Goal: Task Accomplishment & Management: Manage account settings

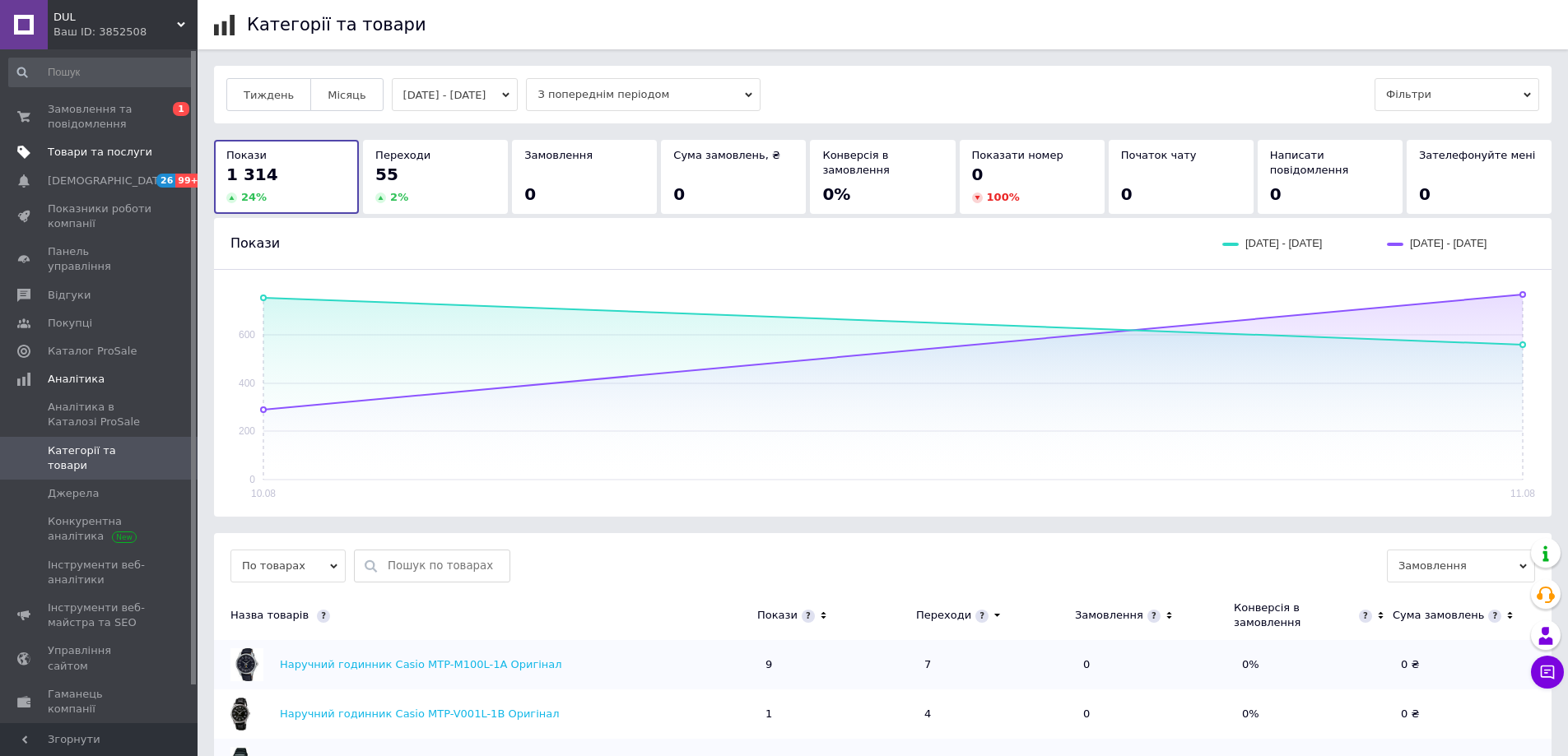
scroll to position [411, 0]
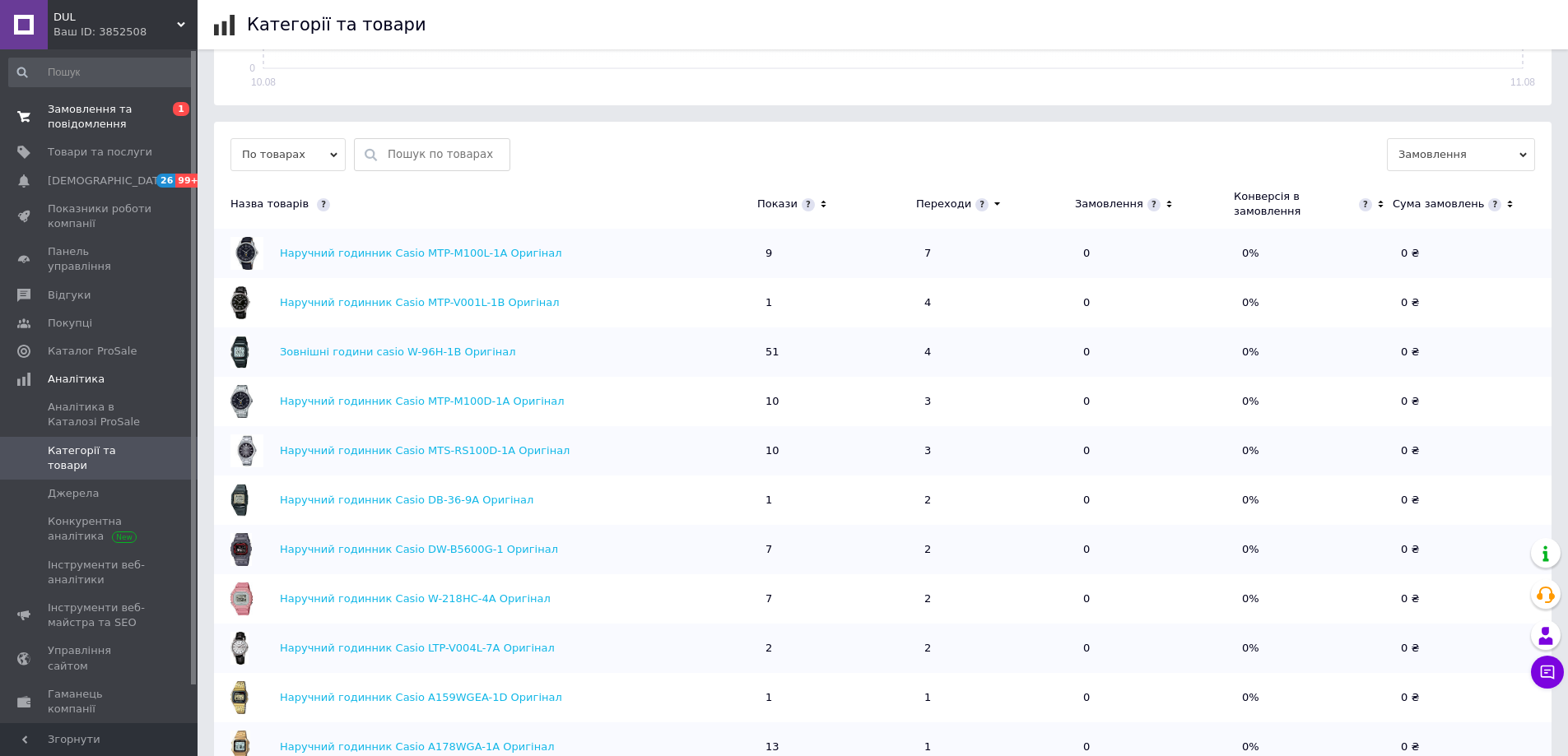
click at [70, 129] on span "Замовлення та повідомлення" at bounding box center [100, 117] width 105 height 30
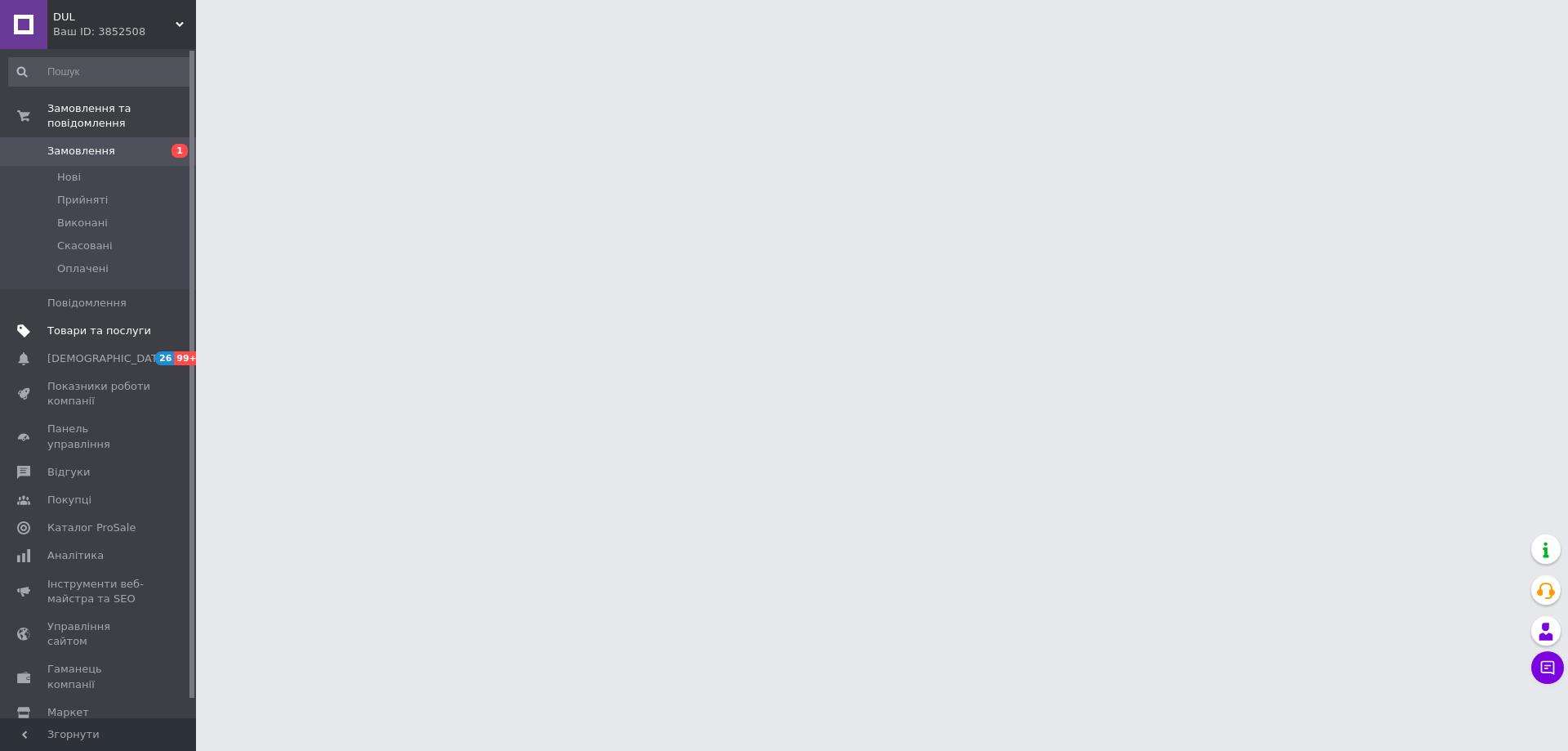
click at [101, 323] on span "Товари та послуги" at bounding box center [100, 330] width 104 height 15
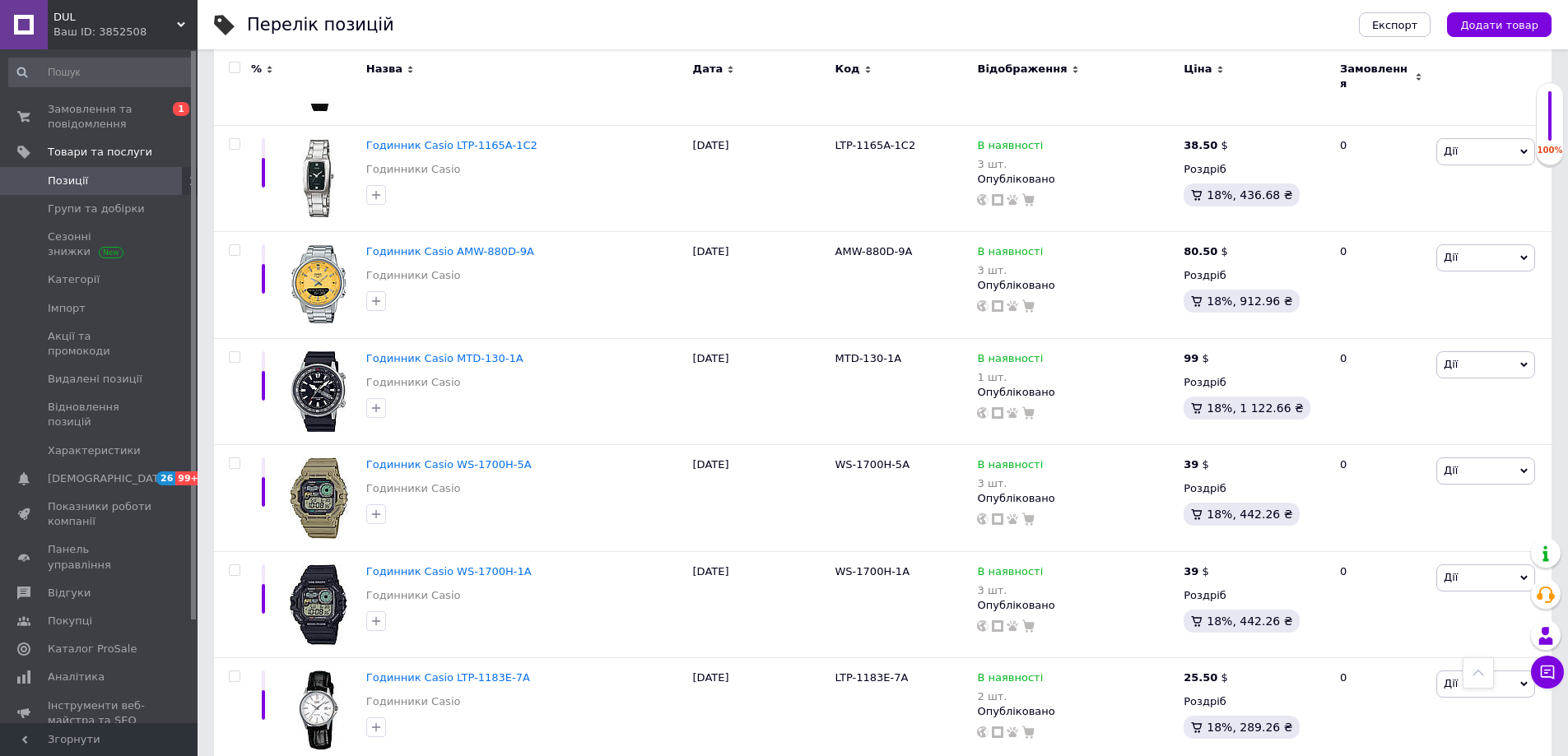
scroll to position [1234, 0]
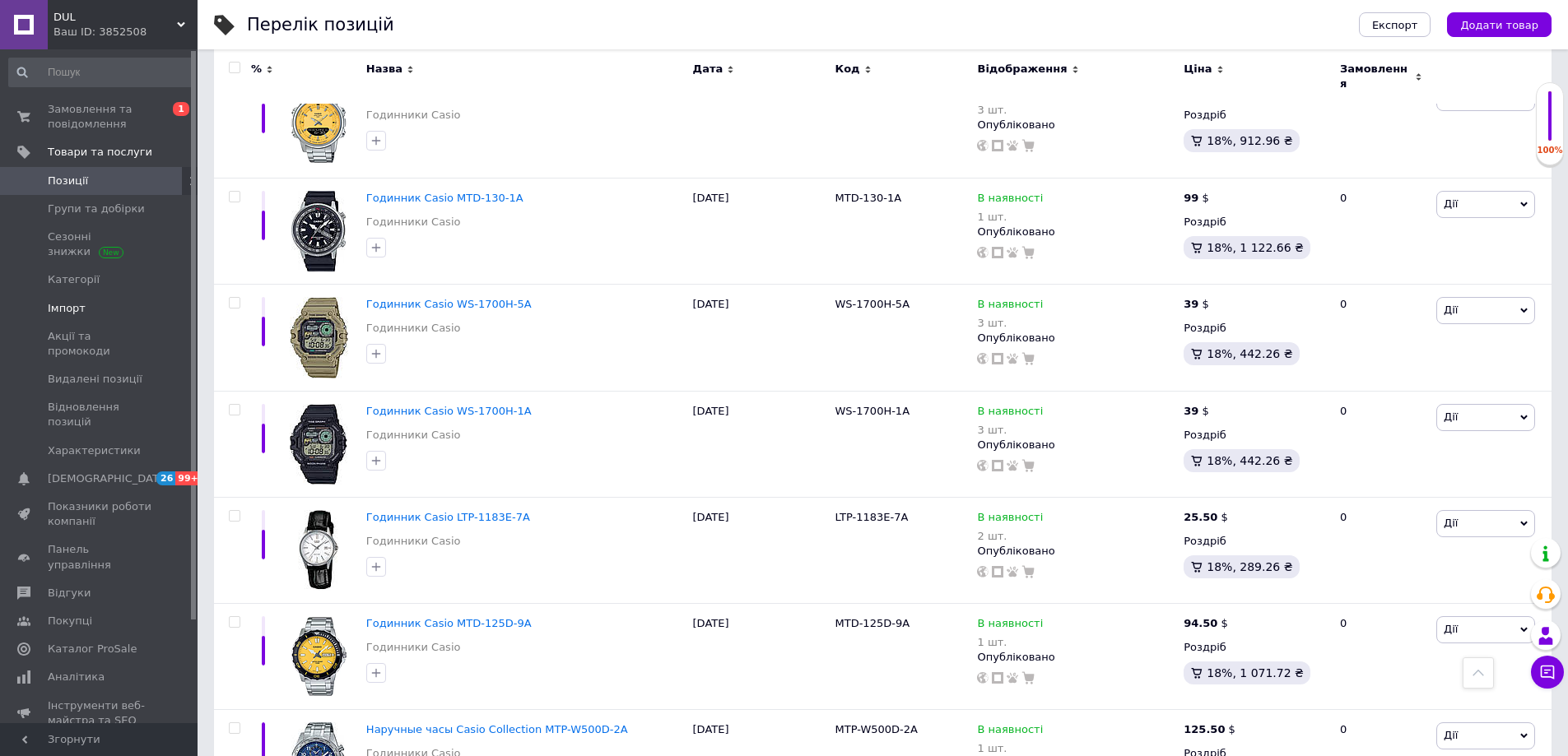
click at [90, 313] on span "Імпорт" at bounding box center [100, 308] width 105 height 15
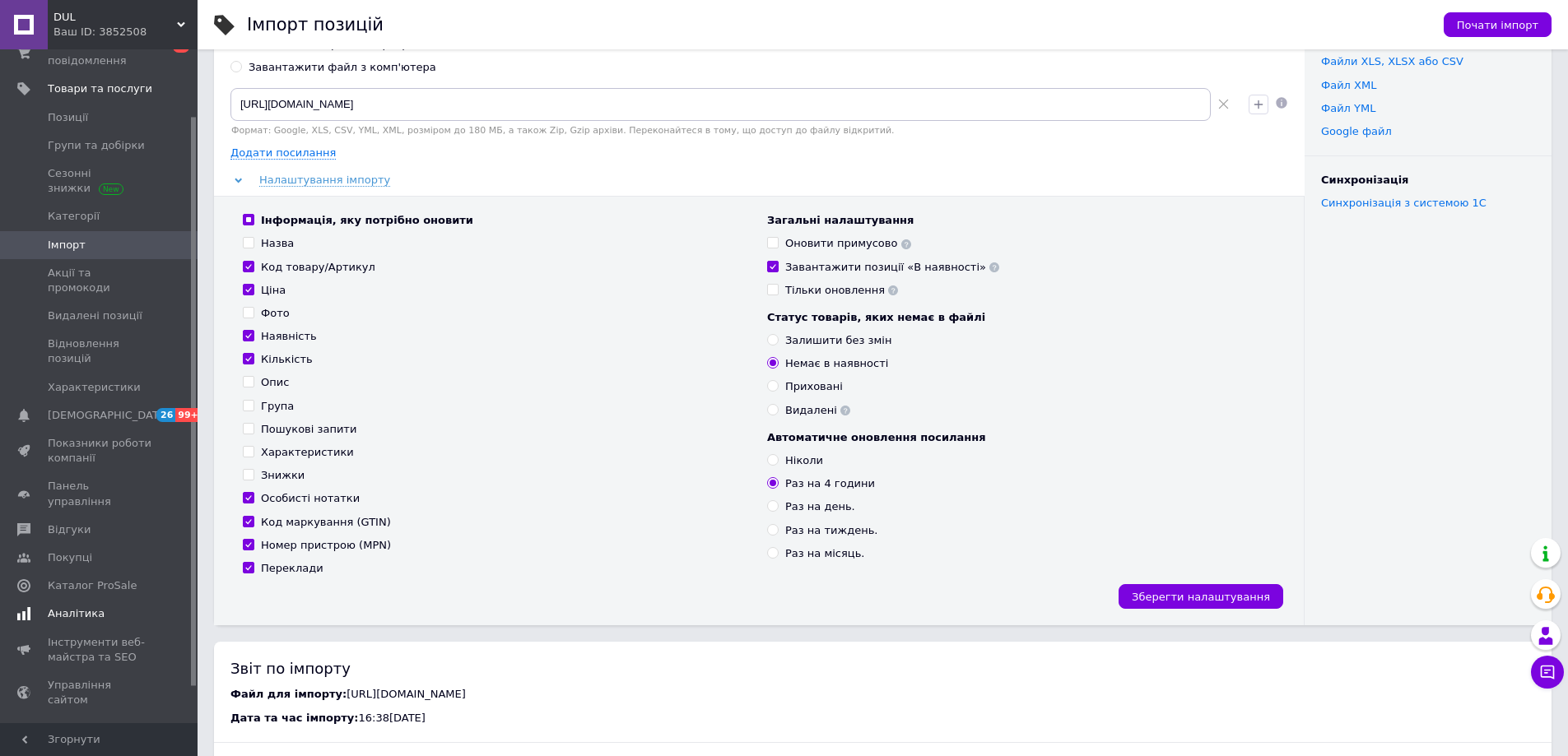
scroll to position [121, 0]
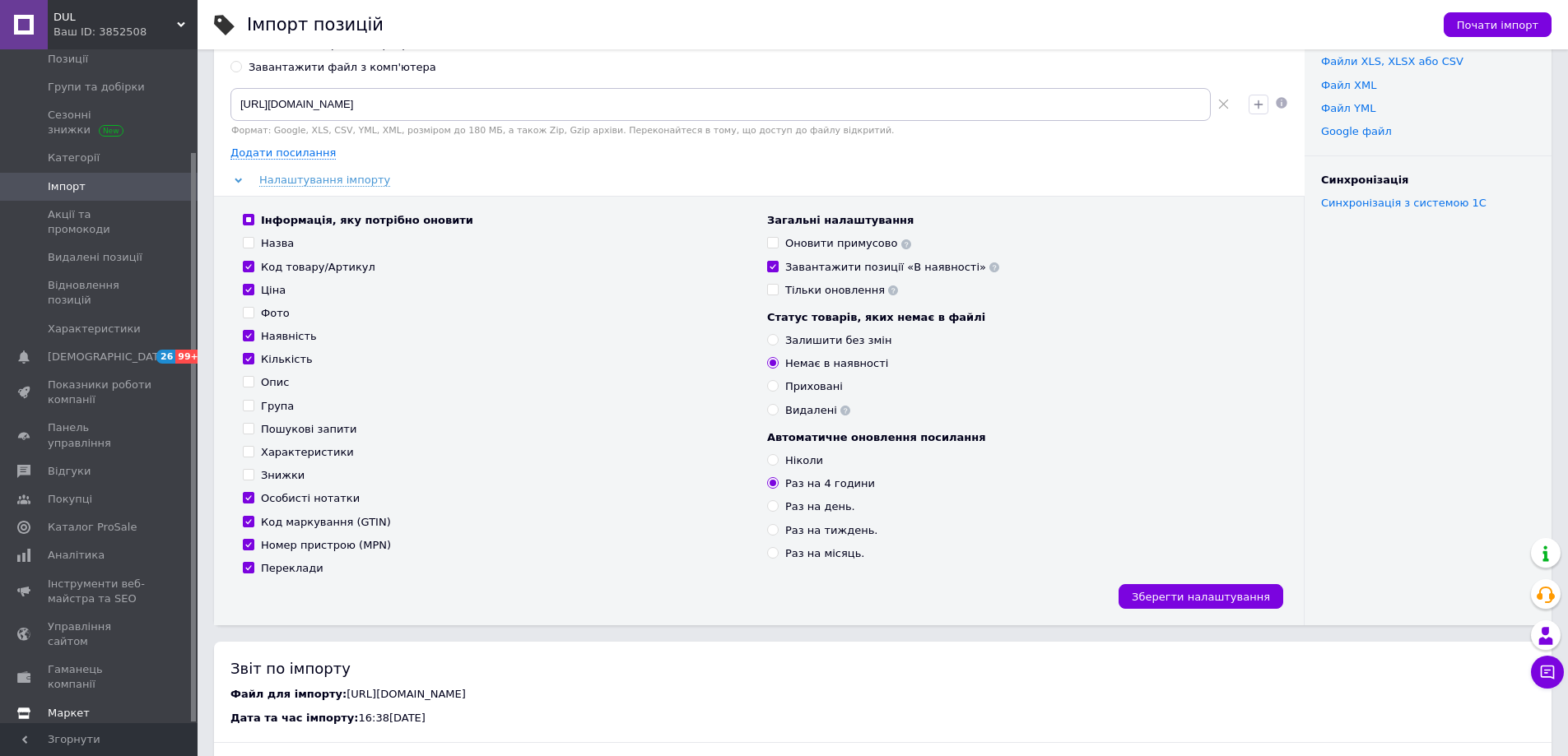
click at [74, 705] on span "Маркет" at bounding box center [69, 712] width 42 height 15
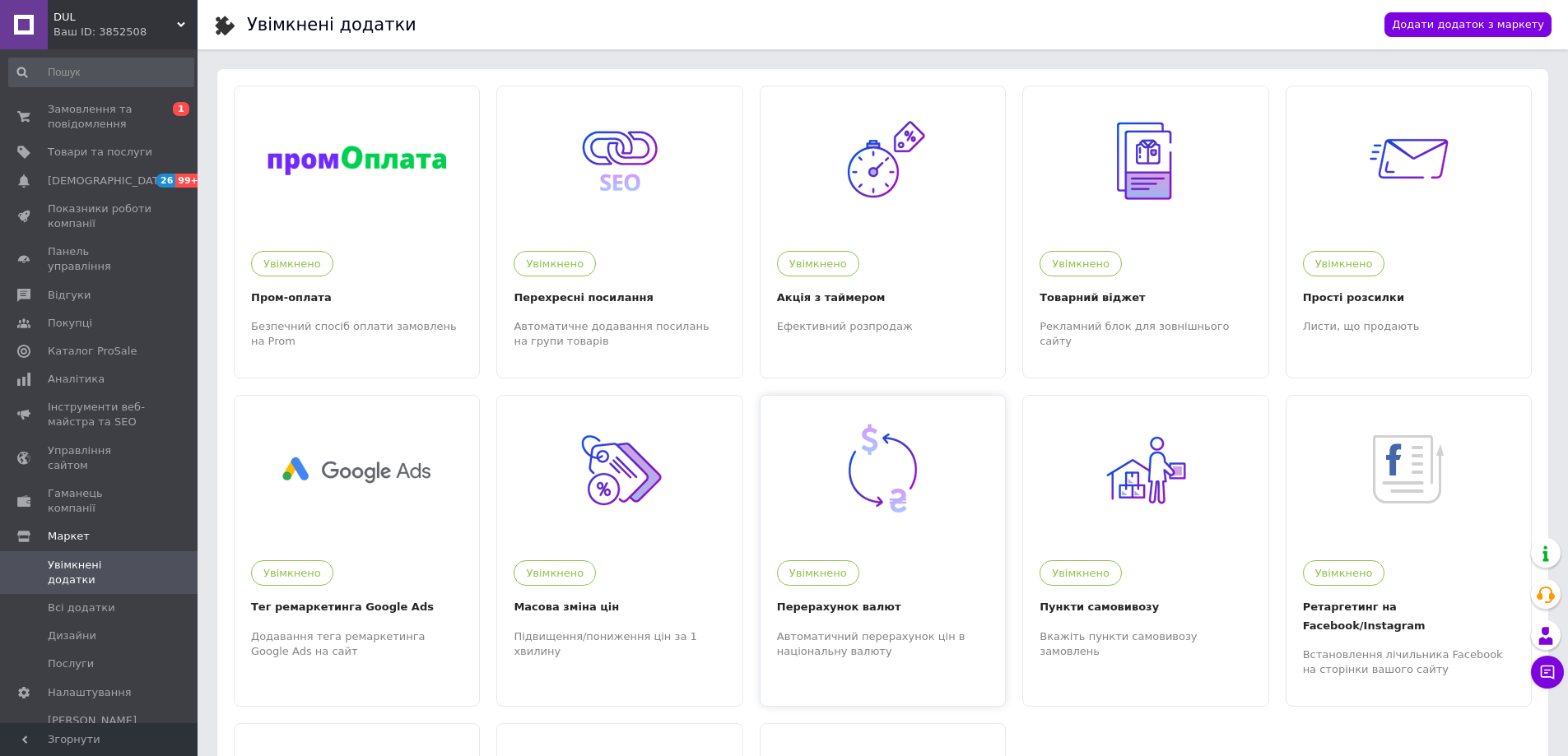
click at [854, 547] on div "Увімкнено Перерахунок валют Автоматичний перерахунок цін в національну валюту" at bounding box center [883, 601] width 245 height 114
click at [113, 152] on span "Товари та послуги" at bounding box center [100, 152] width 105 height 15
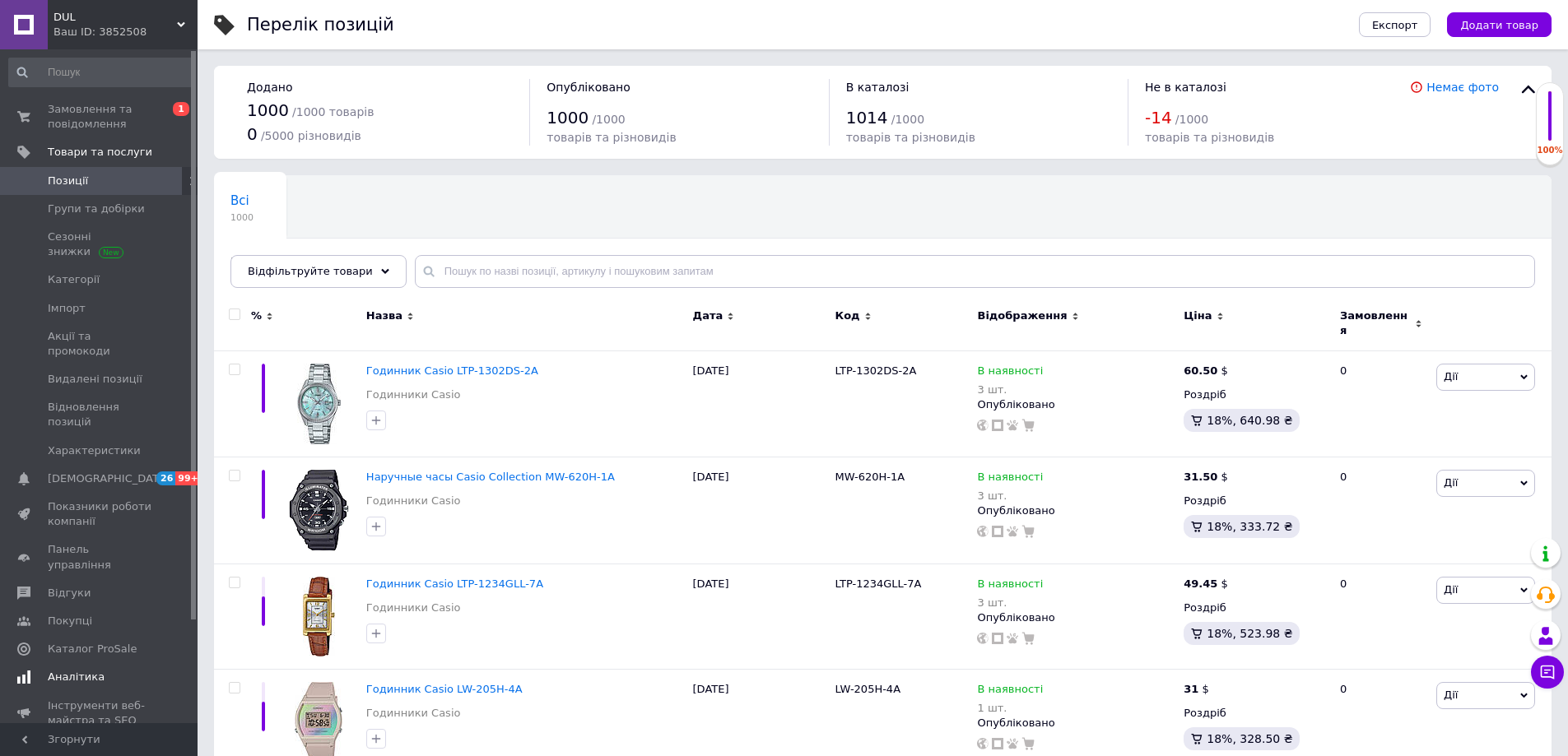
click at [85, 670] on span "Аналітика" at bounding box center [76, 677] width 57 height 15
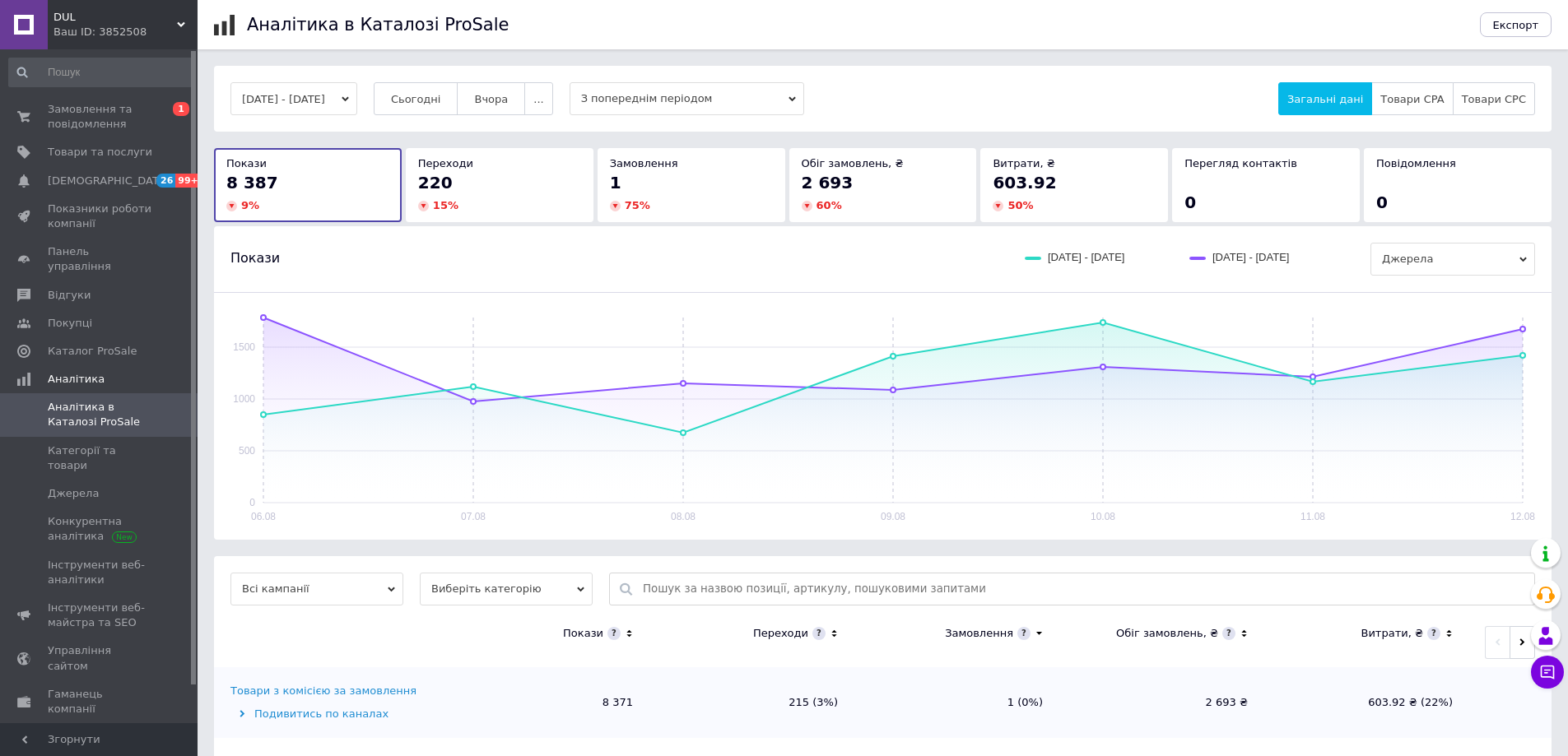
click at [522, 187] on div "220" at bounding box center [500, 182] width 163 height 23
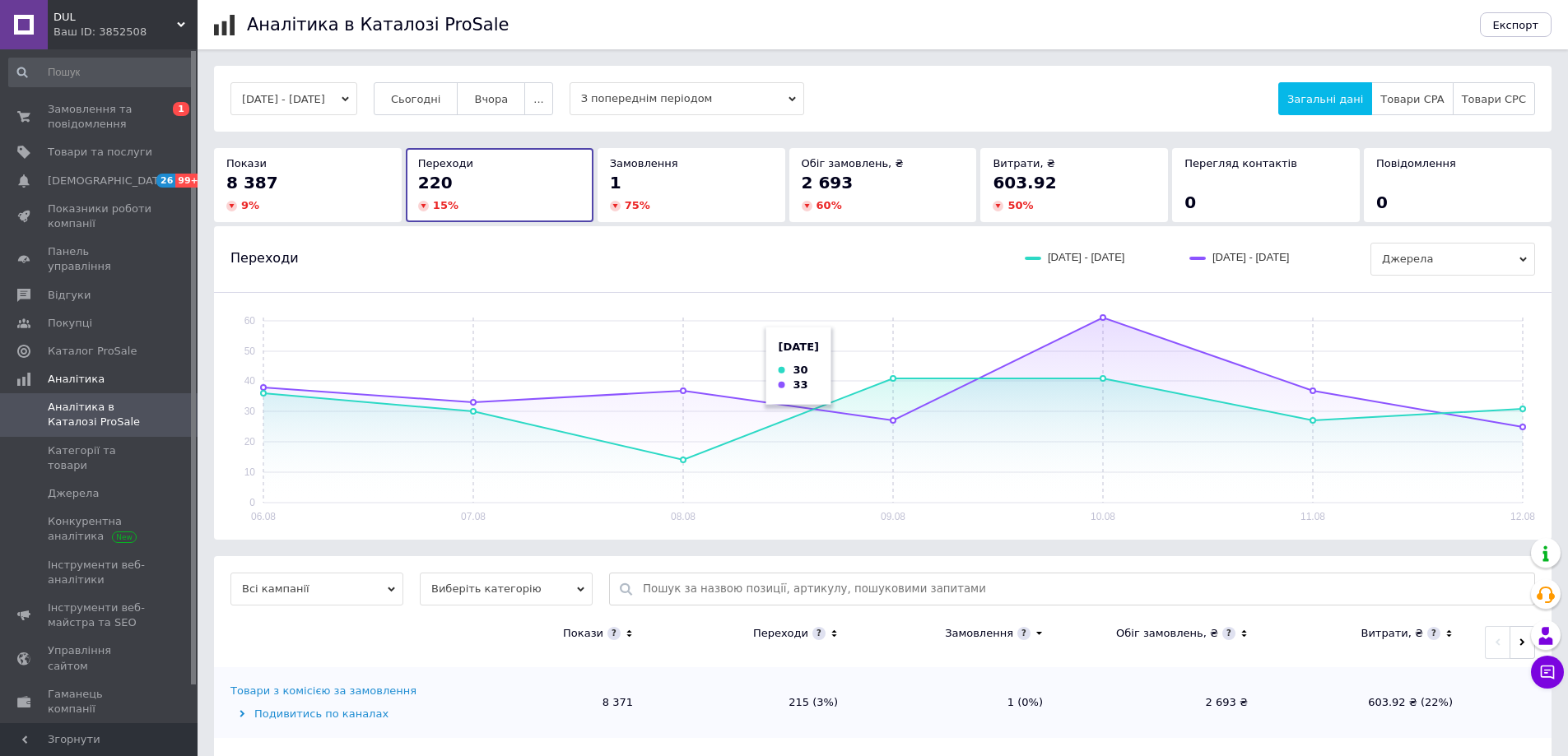
scroll to position [86, 0]
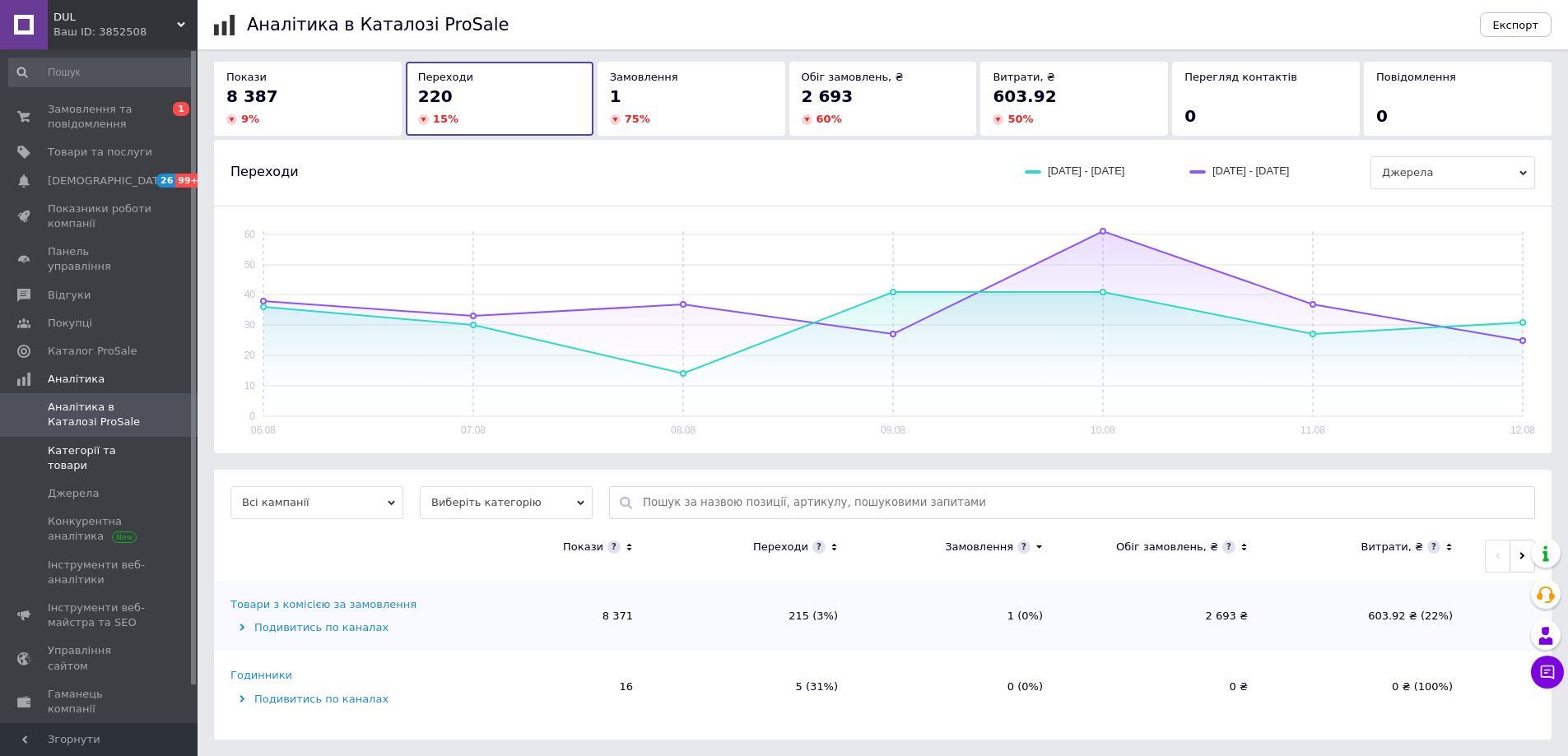
click at [86, 443] on span "Категорії та товари" at bounding box center [100, 458] width 105 height 30
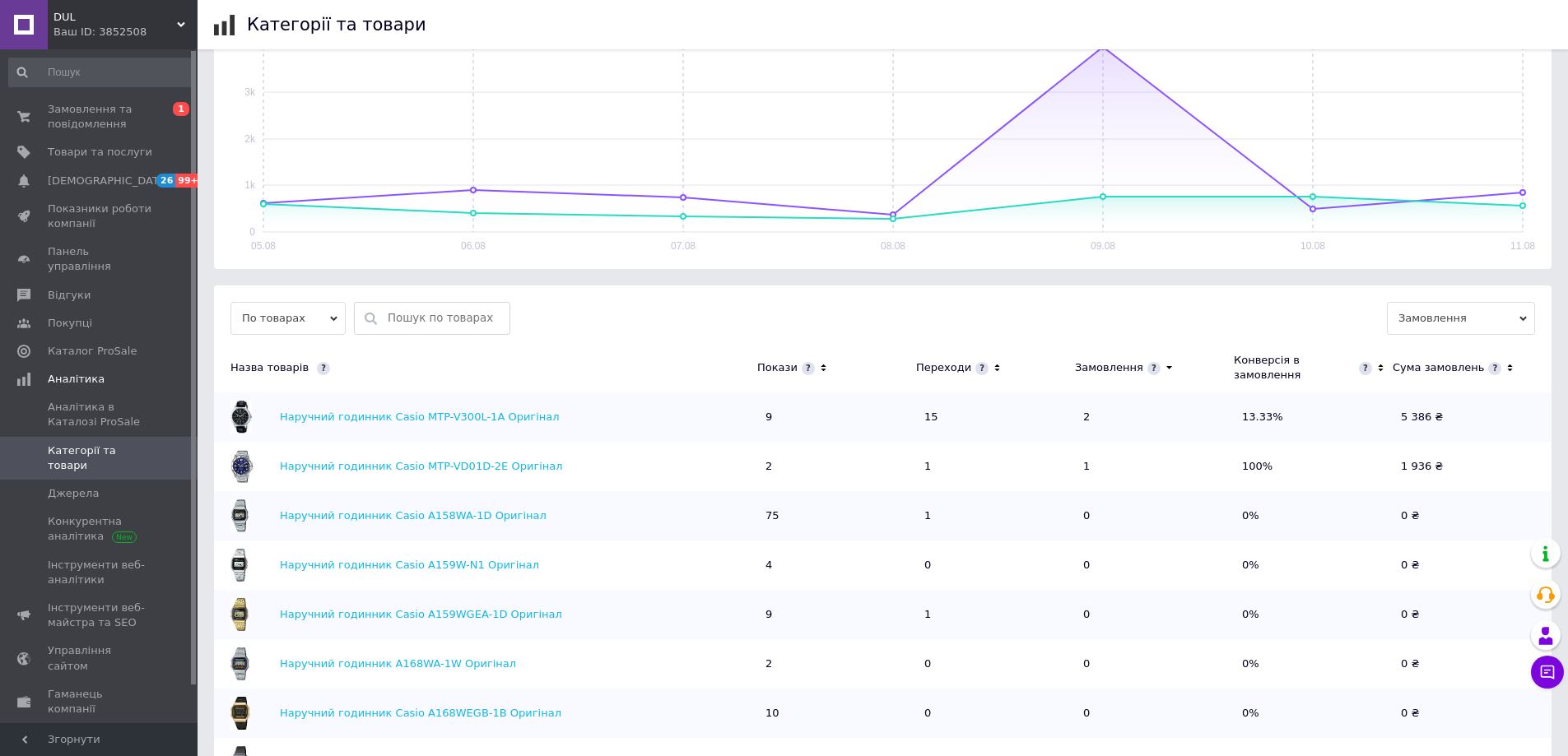
scroll to position [247, 0]
click at [415, 407] on link "Наручний годинник Casio MTP-V300L-1A Оригінал" at bounding box center [419, 413] width 280 height 12
click at [113, 7] on div "DUL Ваш ID: 3852508" at bounding box center [122, 24] width 149 height 50
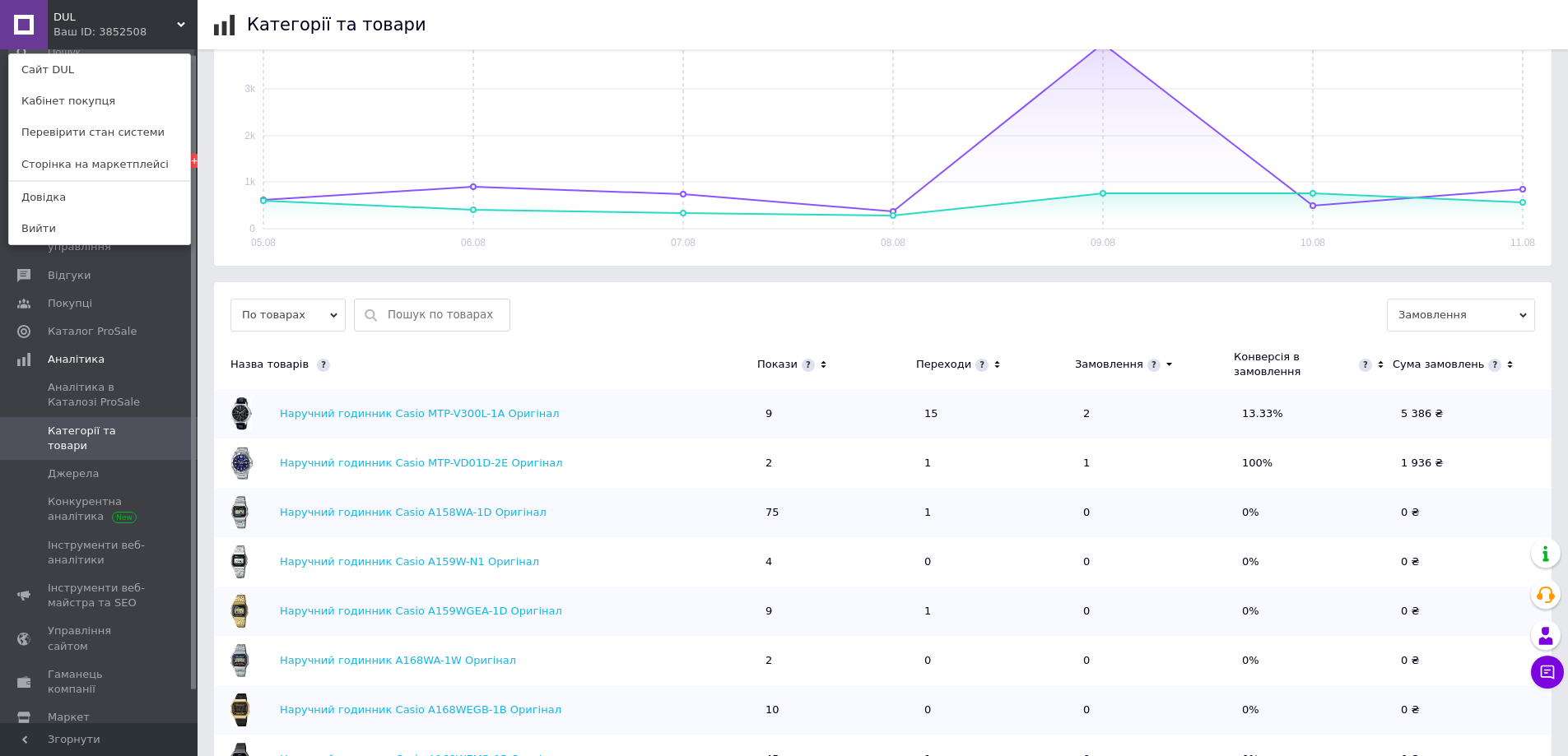
scroll to position [39, 0]
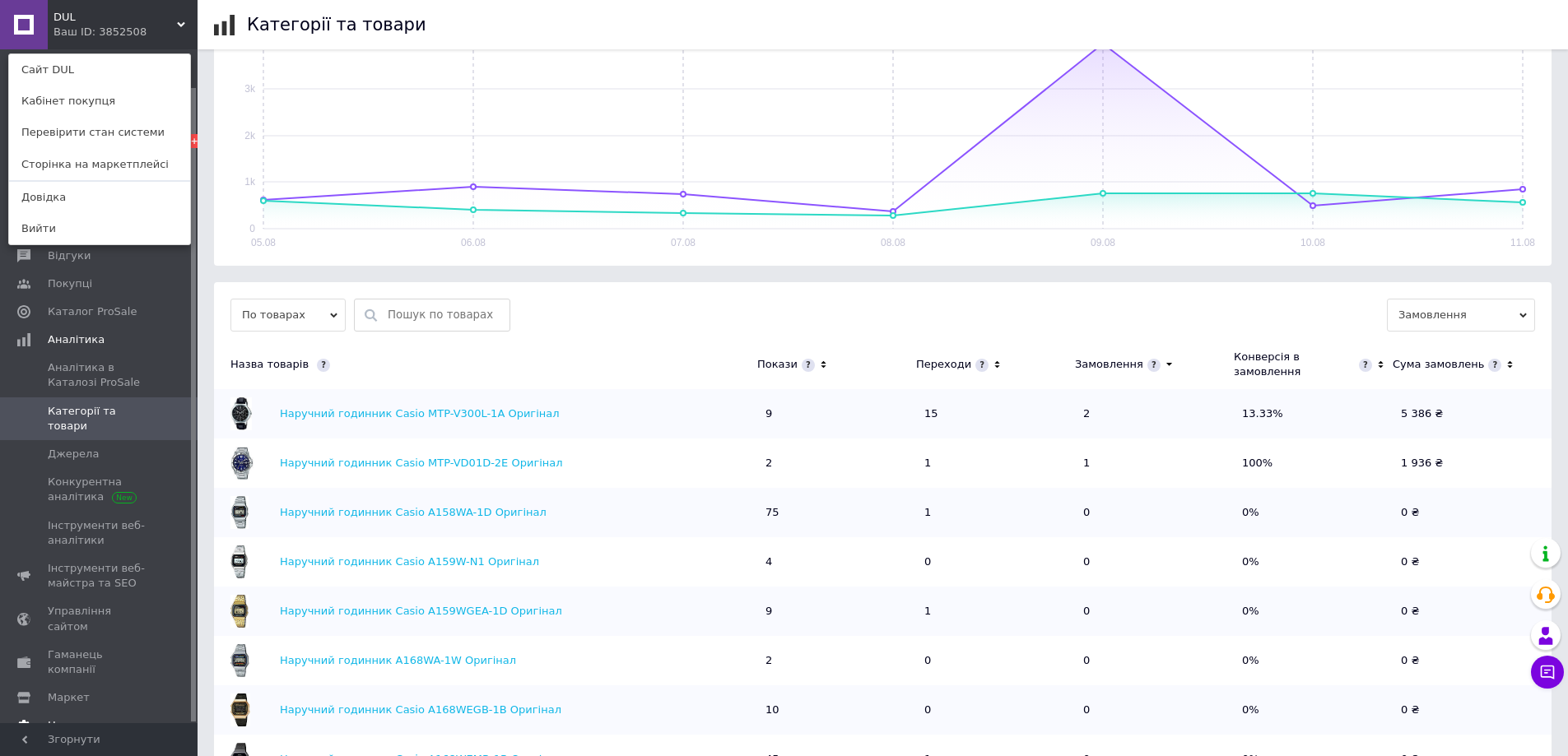
click at [82, 718] on span "Налаштування" at bounding box center [90, 725] width 84 height 15
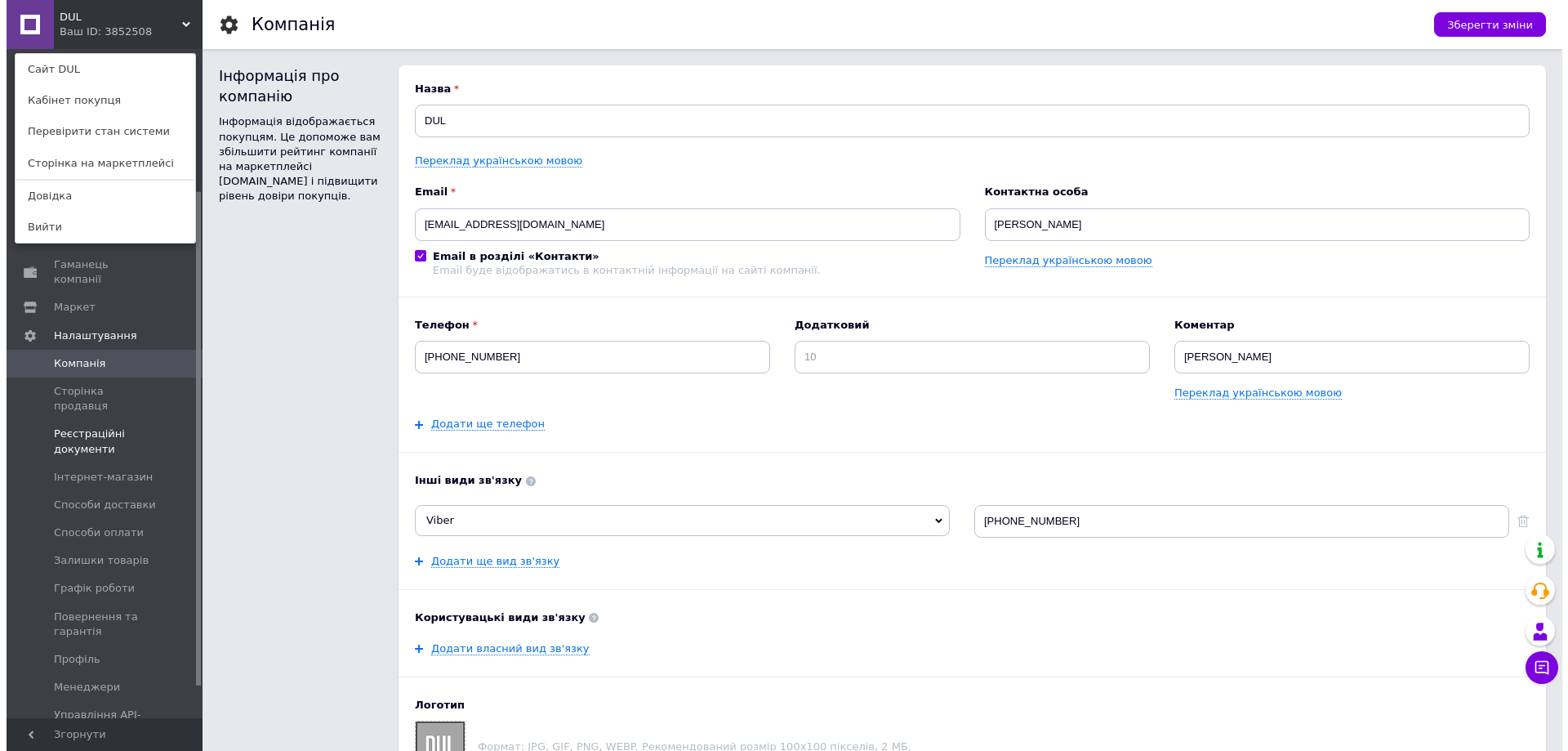
scroll to position [234, 0]
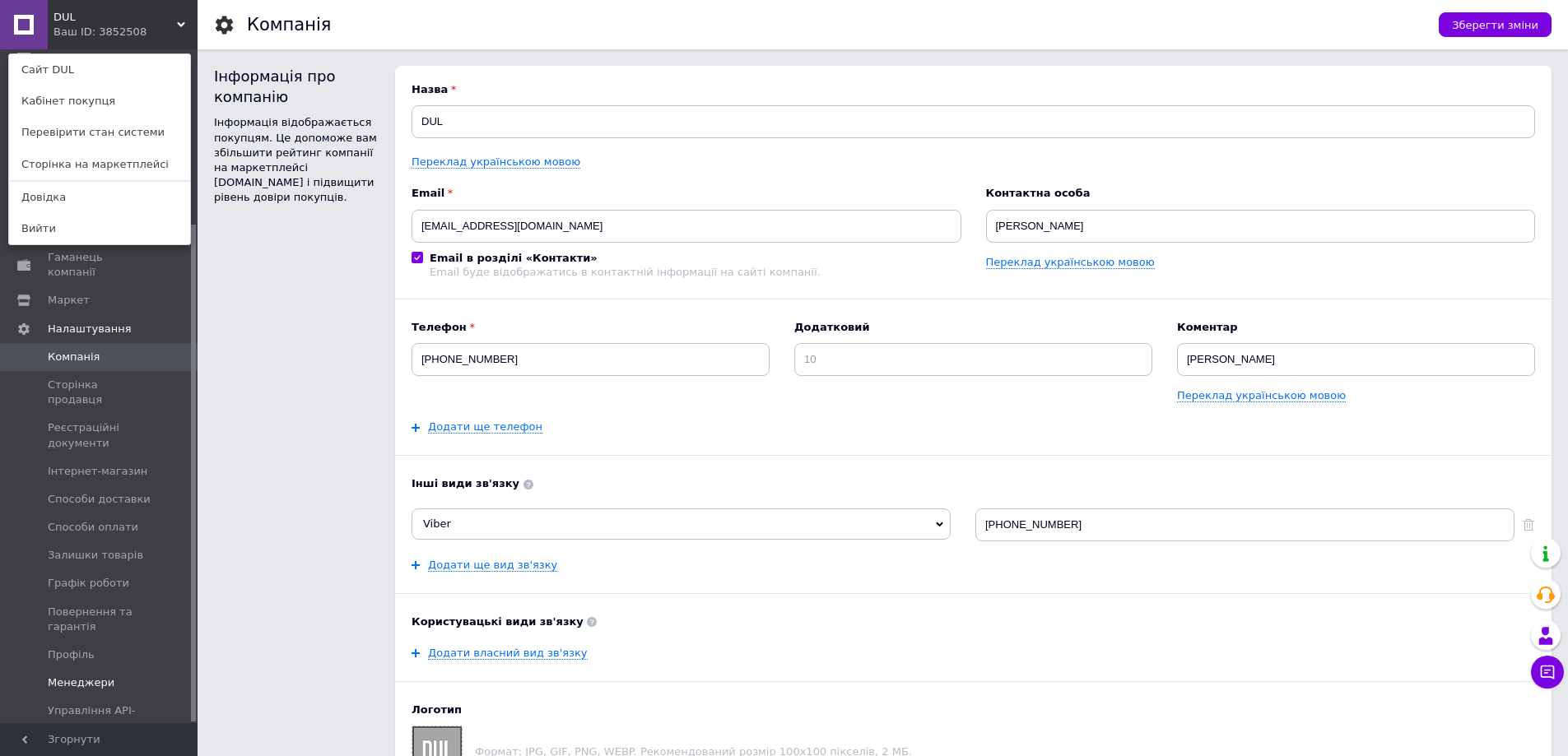
click at [105, 669] on link "Менеджери" at bounding box center [101, 683] width 203 height 28
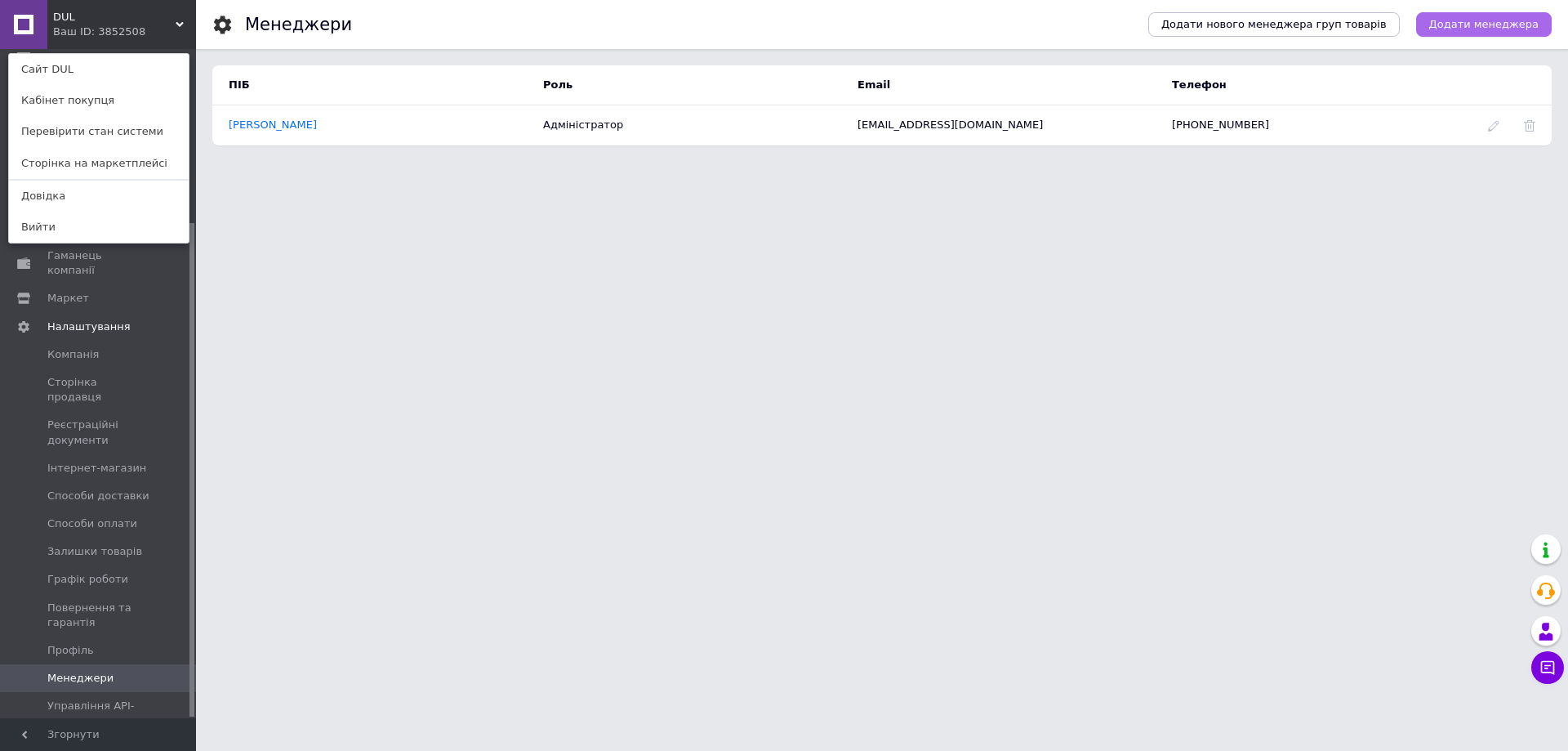
click at [1480, 18] on span "Додати менеджера" at bounding box center [1484, 24] width 109 height 15
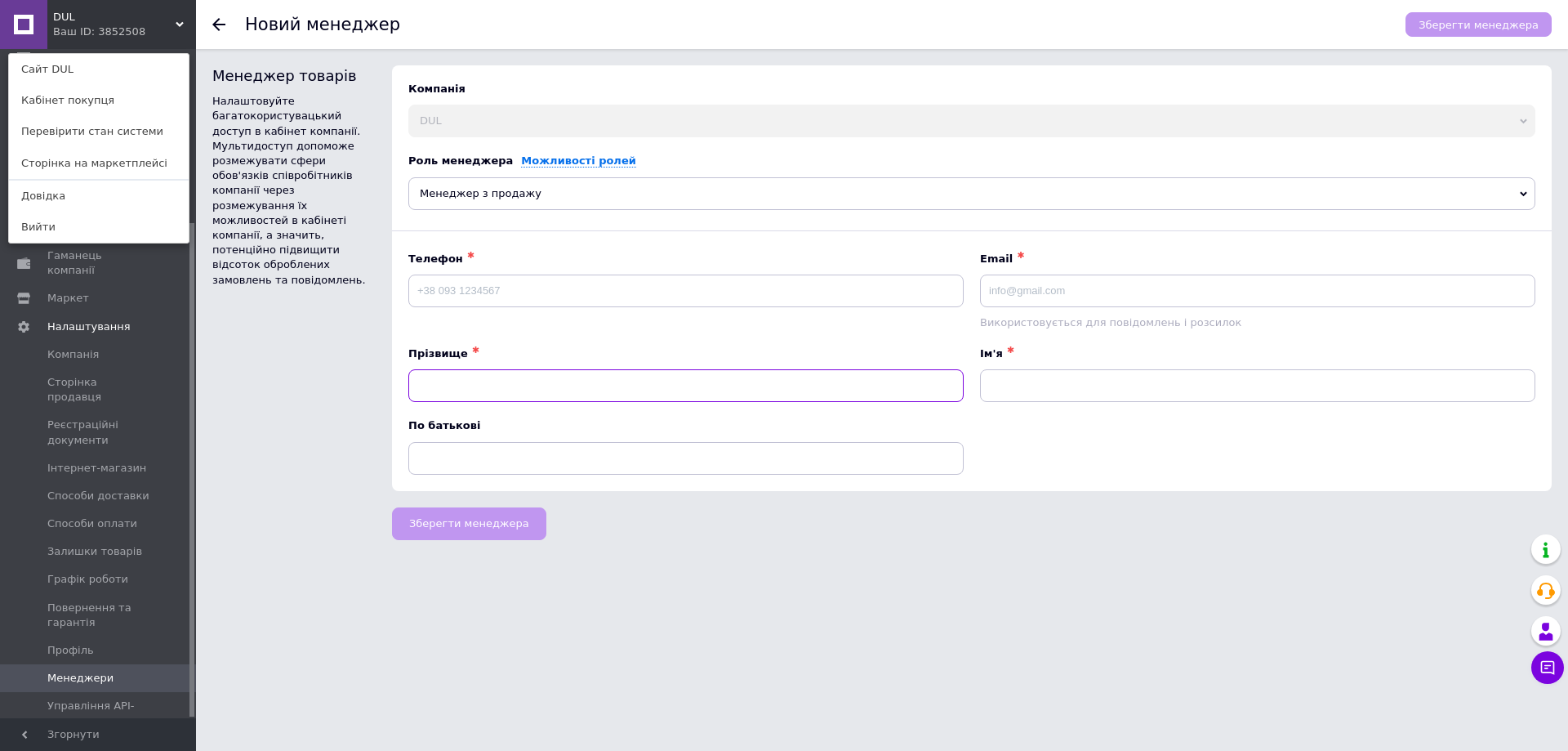
click at [464, 384] on input at bounding box center [686, 386] width 556 height 33
click at [485, 290] on input at bounding box center [686, 291] width 556 height 33
click at [170, 18] on div "DUL Ваш ID: 3852508 Сайт DUL Кабінет покупця Перевірити стан системи Сторінка н…" at bounding box center [98, 24] width 196 height 49
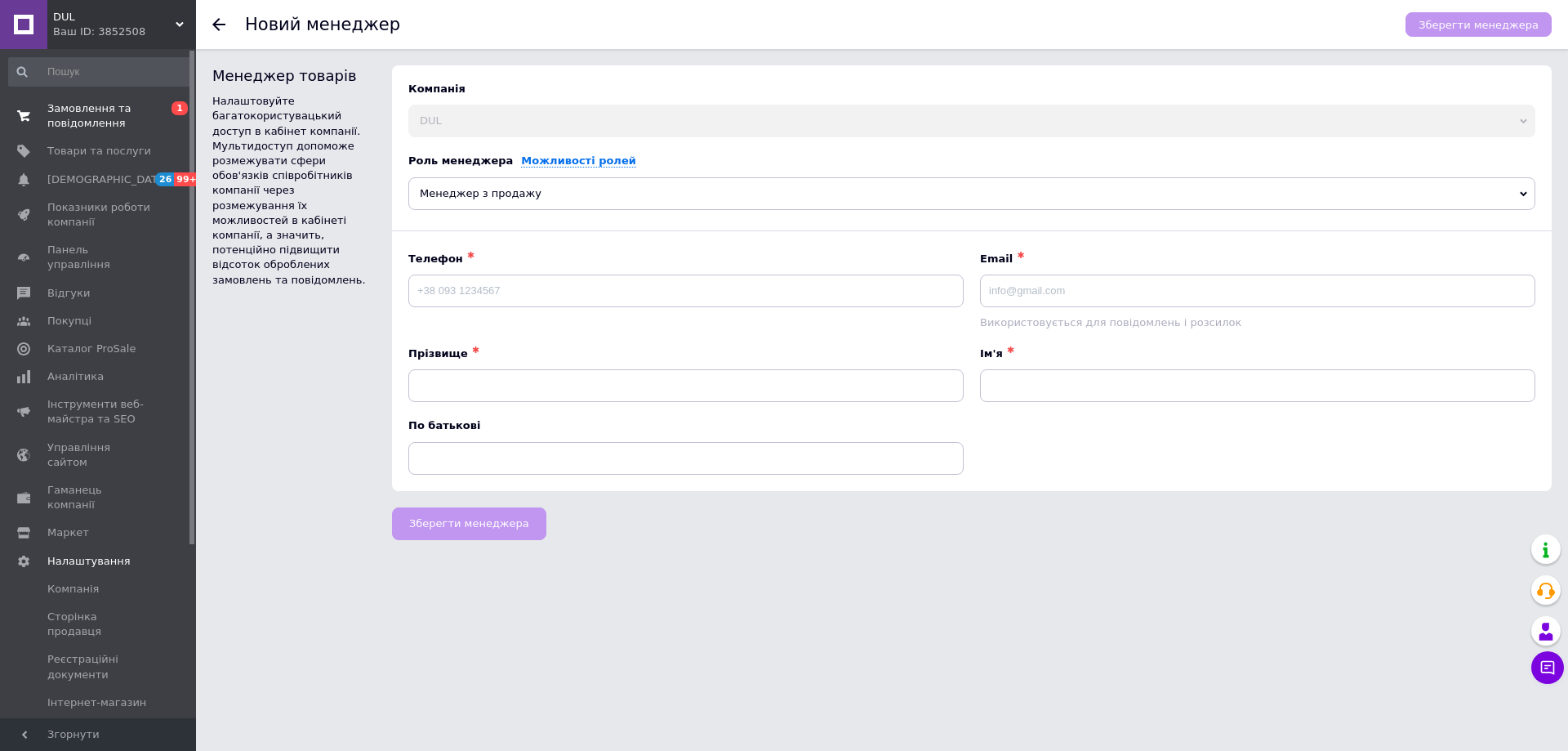
click at [65, 104] on span "Замовлення та повідомлення" at bounding box center [100, 116] width 104 height 29
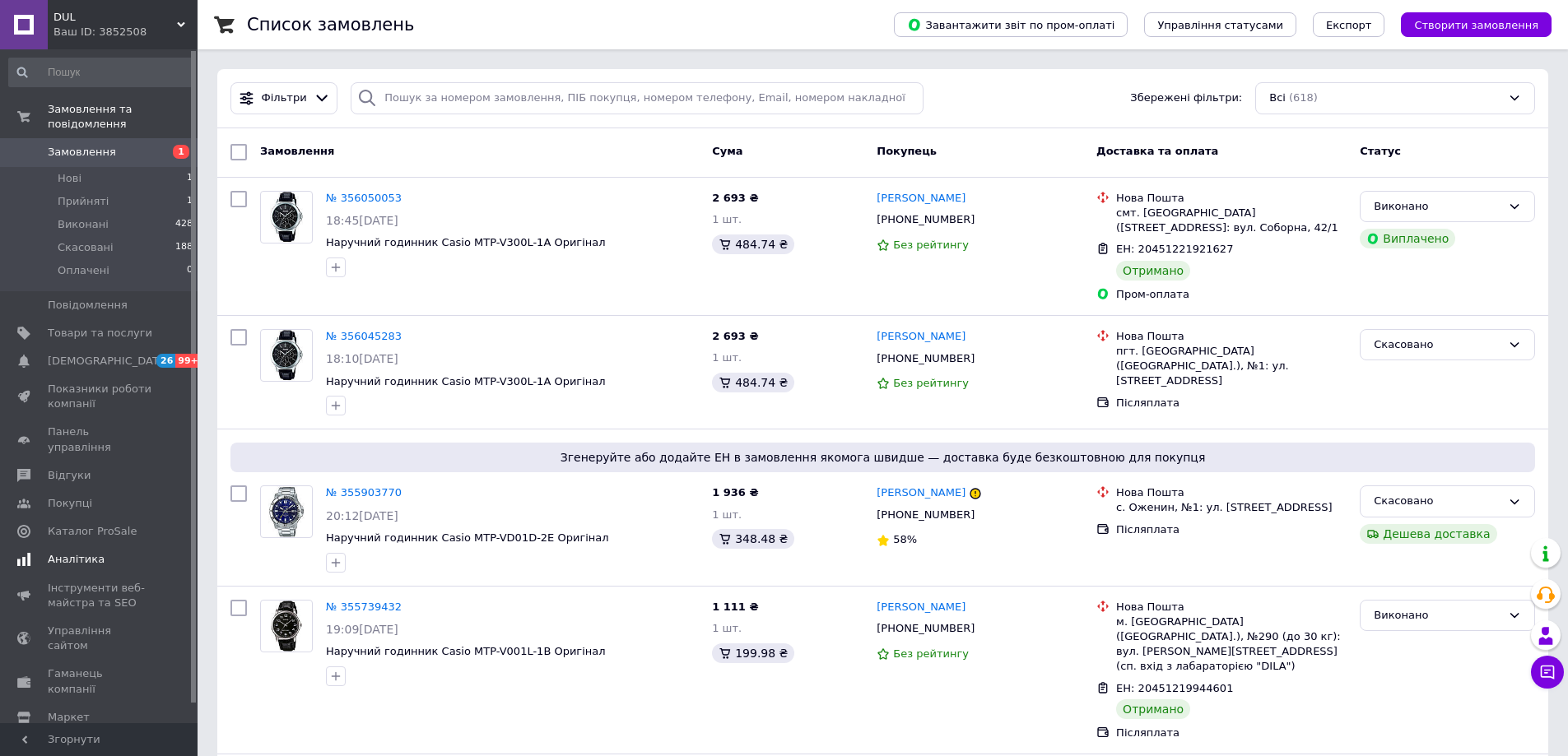
click at [83, 552] on span "Аналітика" at bounding box center [76, 559] width 57 height 15
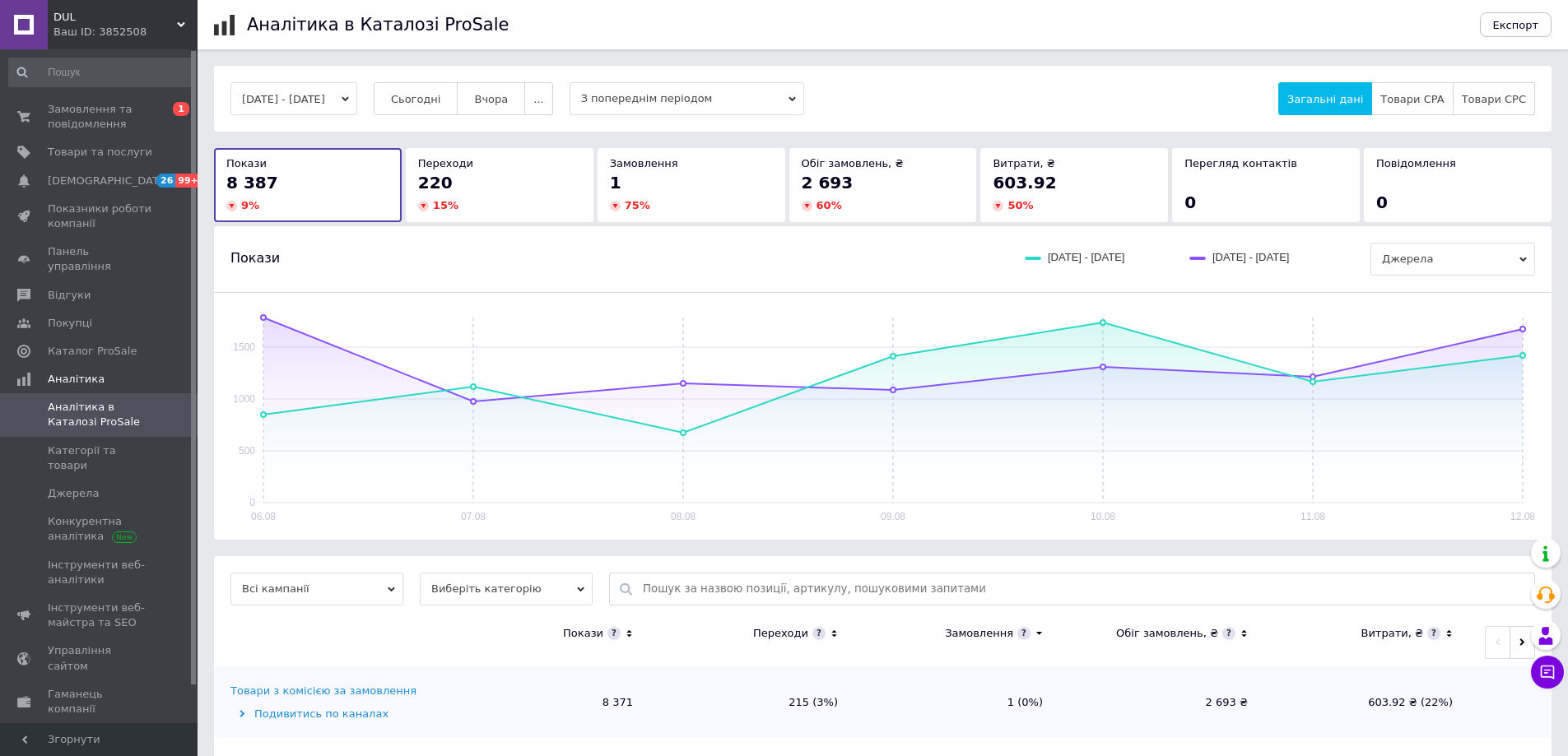
click at [533, 201] on div "15 %" at bounding box center [500, 205] width 163 height 15
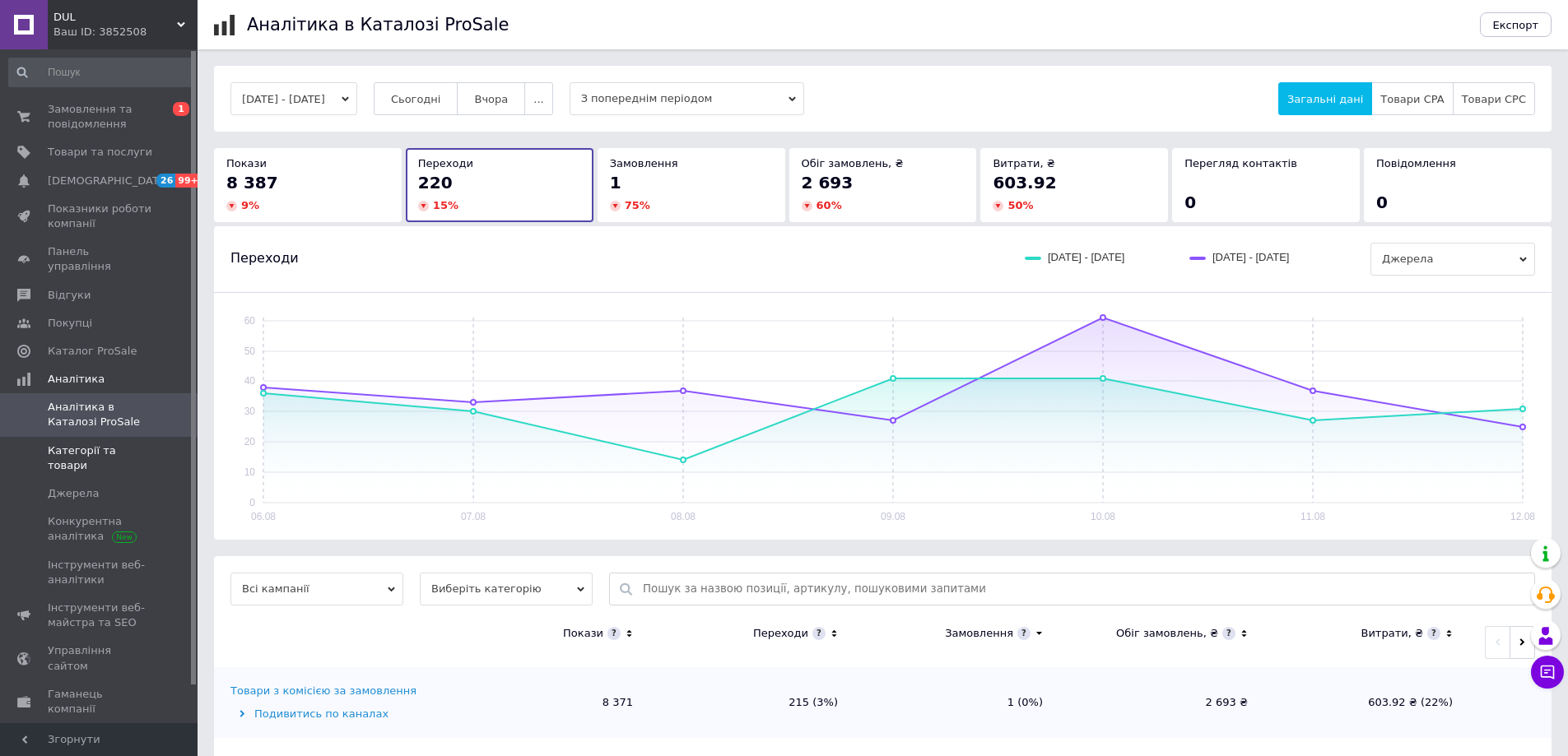
click at [61, 443] on span "Категорії та товари" at bounding box center [100, 458] width 105 height 30
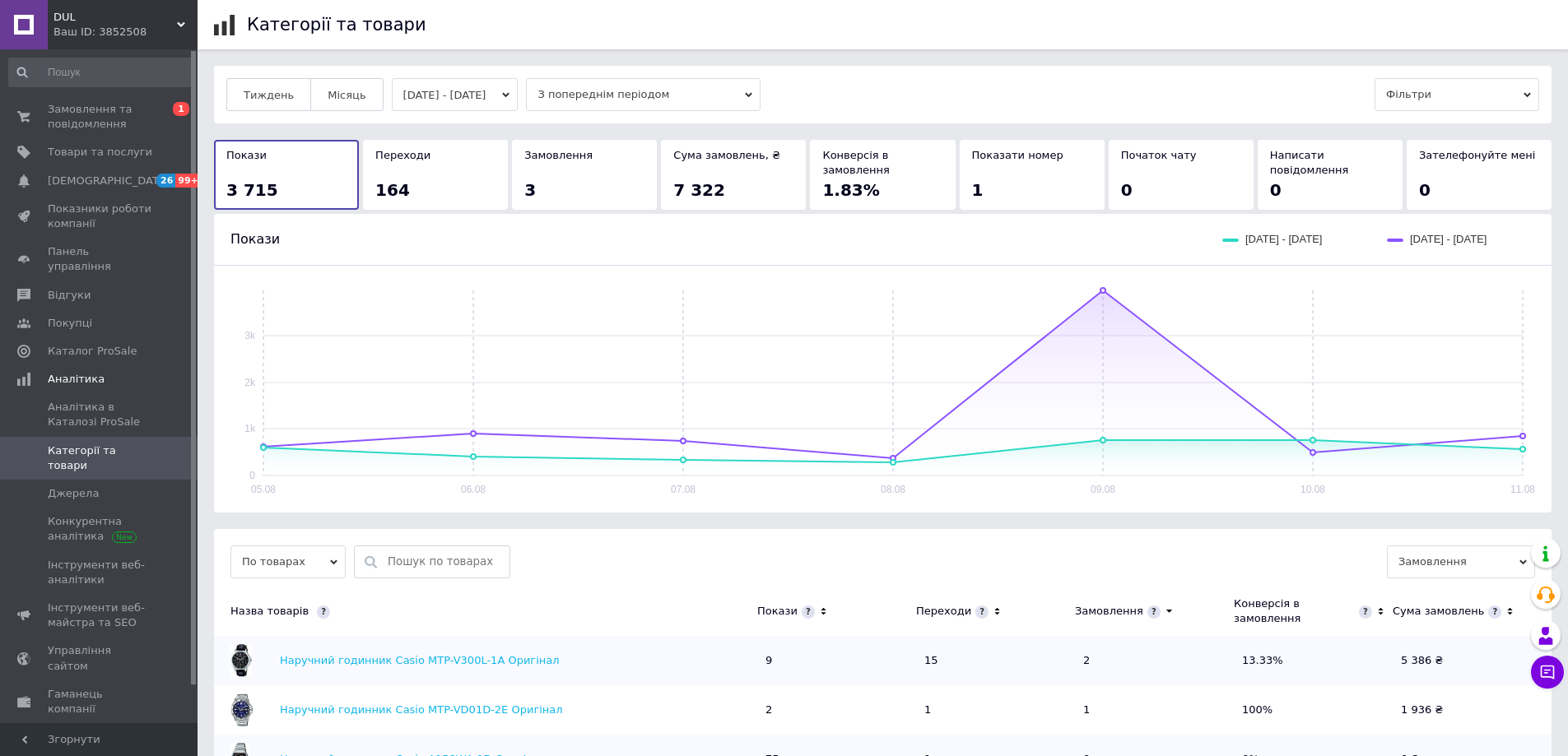
click at [466, 102] on button "05.08.2025 - 11.08.2025" at bounding box center [454, 95] width 127 height 33
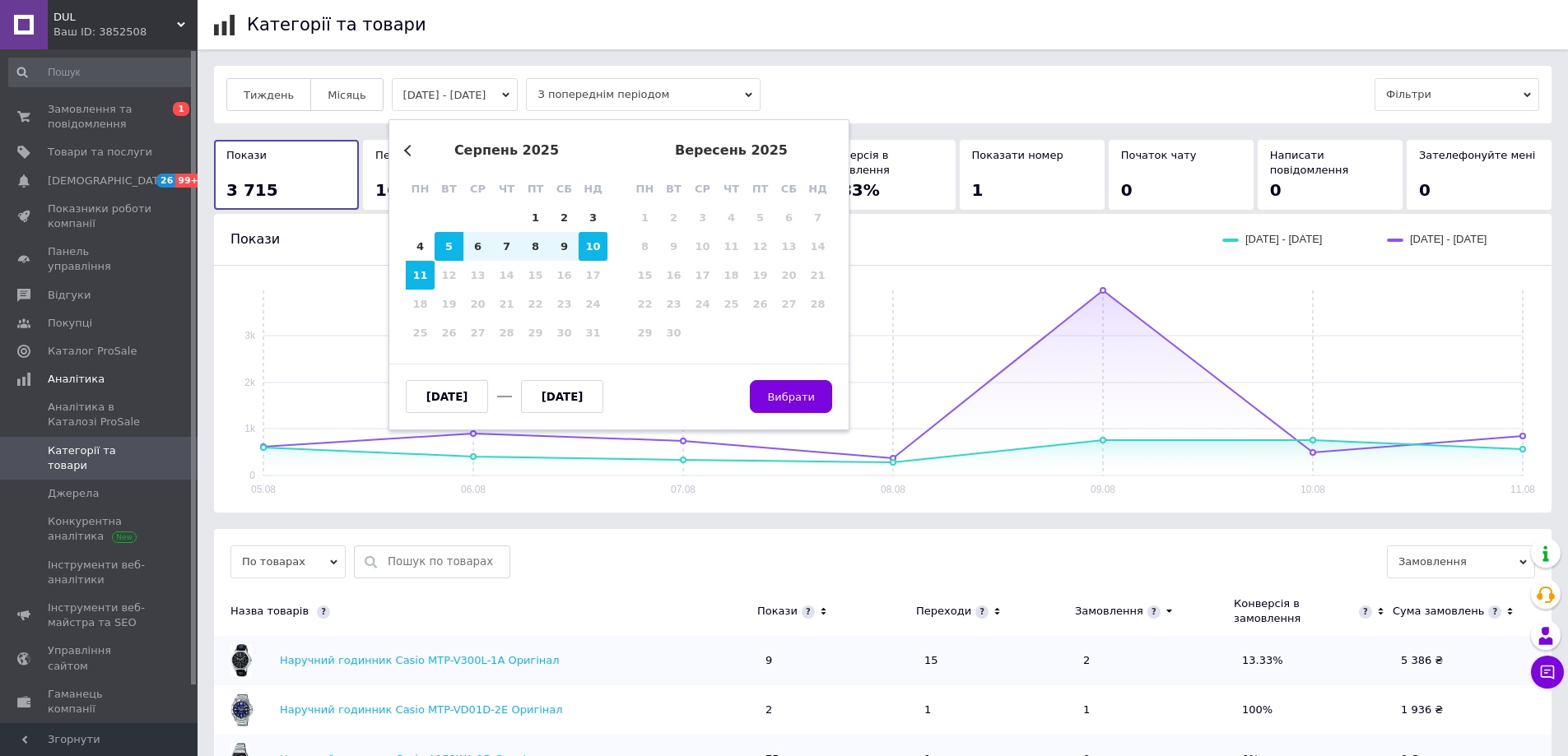
click at [587, 254] on div "10" at bounding box center [592, 246] width 29 height 29
type input "10.08.2025"
click at [414, 270] on div "11" at bounding box center [419, 275] width 29 height 29
type input "11.08.2025"
click at [805, 405] on button "Вибрати" at bounding box center [791, 396] width 82 height 33
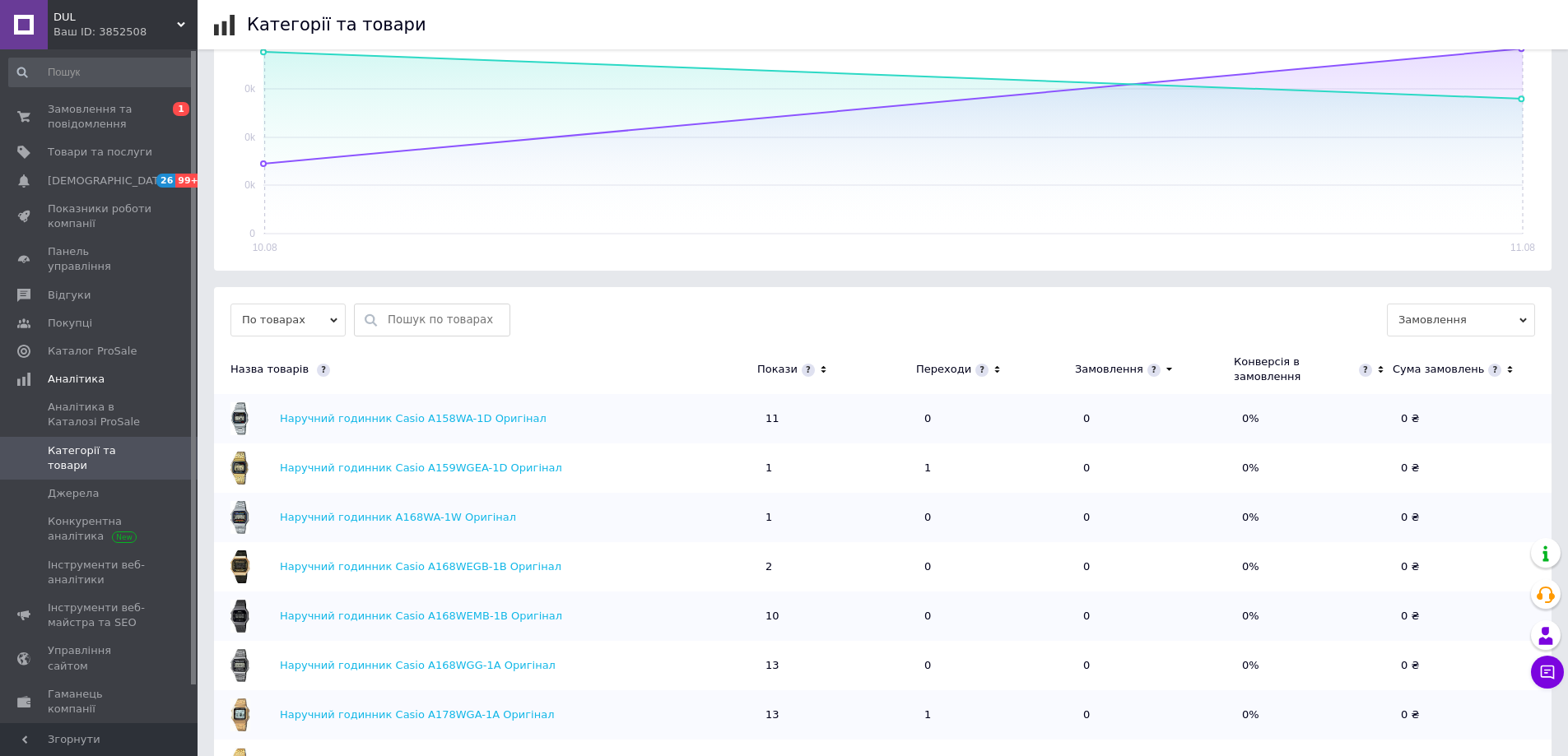
scroll to position [247, 0]
click at [991, 372] on icon at bounding box center [997, 369] width 10 height 14
click at [386, 420] on link "Наручний годинник Casio MTP-M100L-1A Оригінал" at bounding box center [420, 417] width 282 height 12
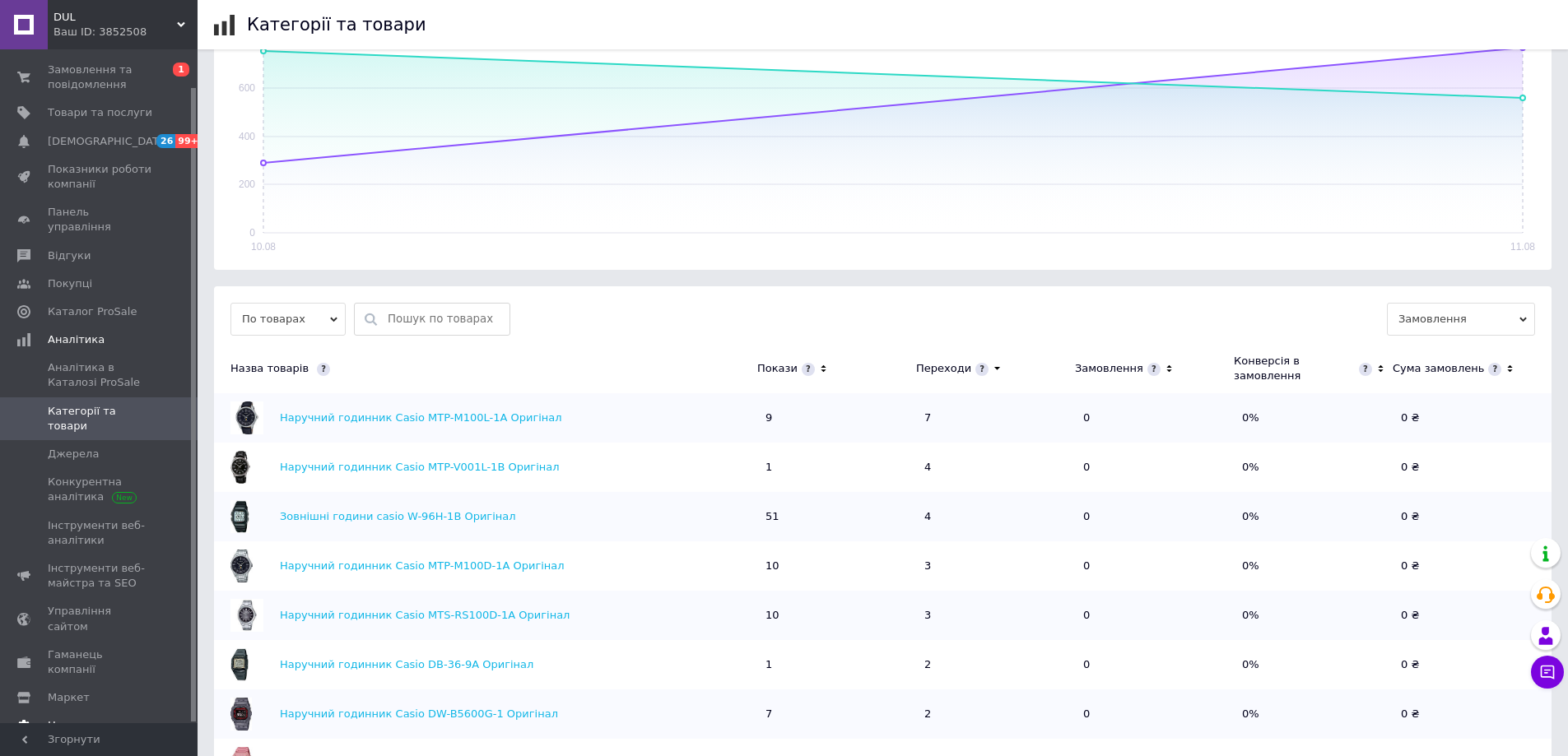
click at [64, 718] on span "Налаштування" at bounding box center [90, 725] width 84 height 15
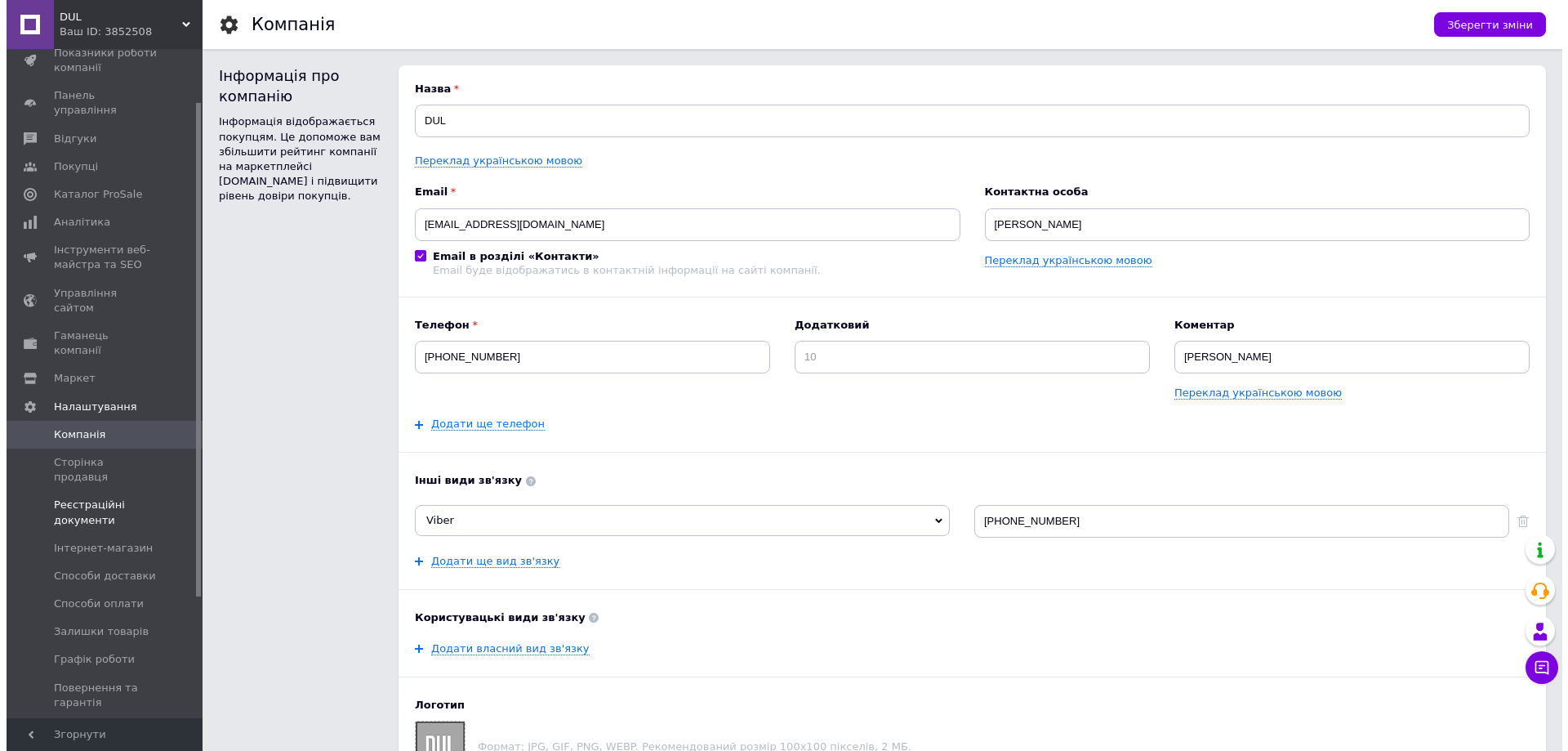
scroll to position [203, 0]
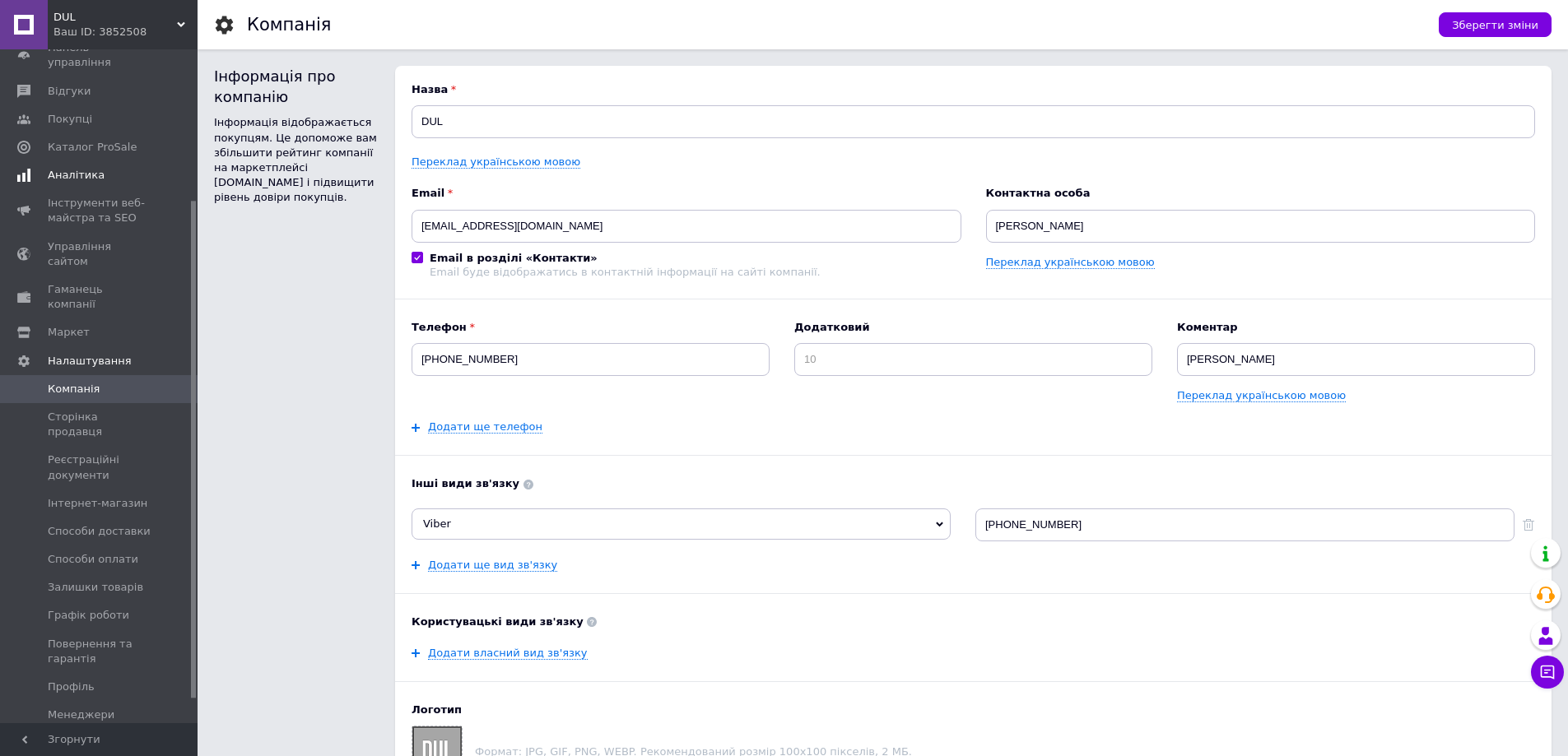
click at [73, 168] on link "Аналітика" at bounding box center [101, 175] width 203 height 28
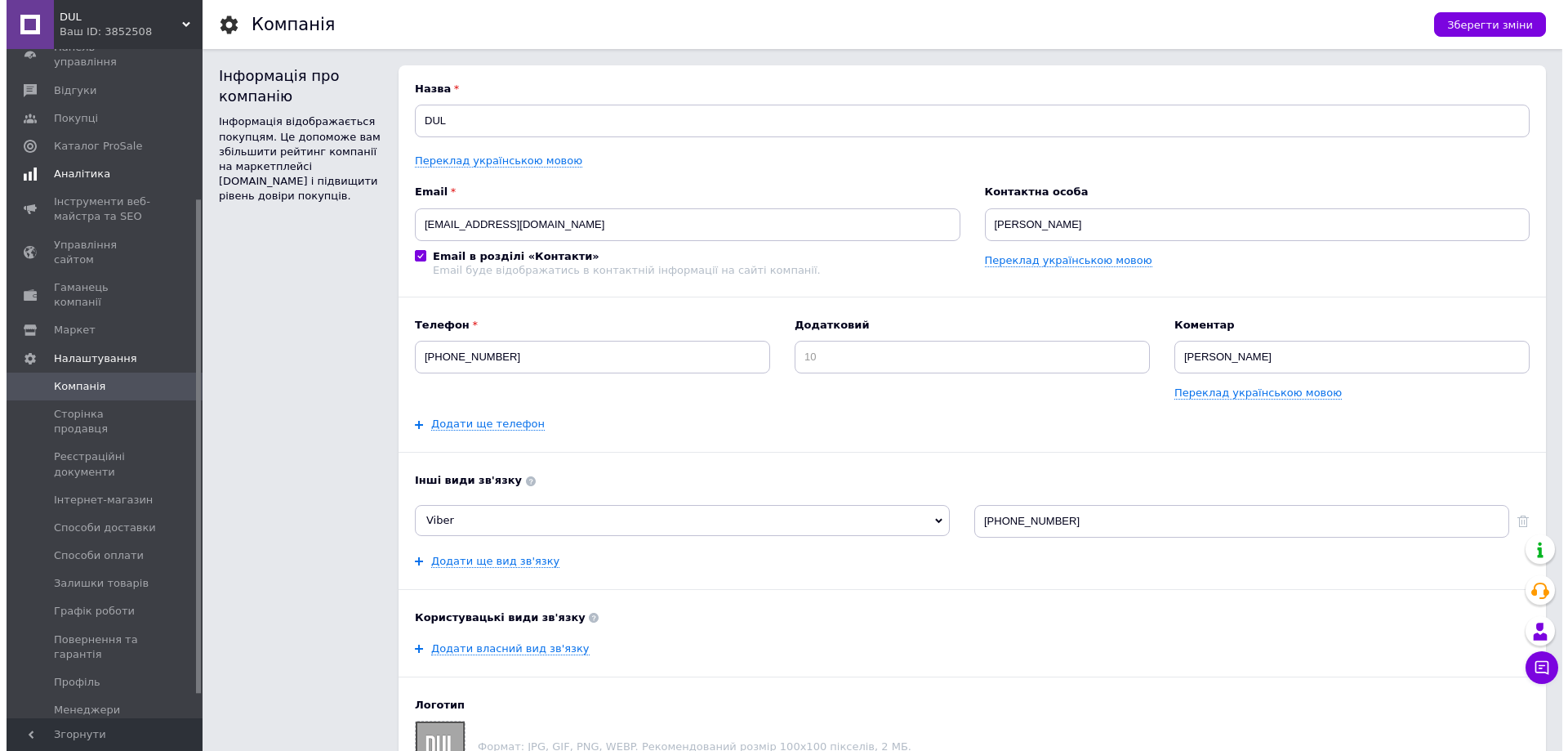
scroll to position [39, 0]
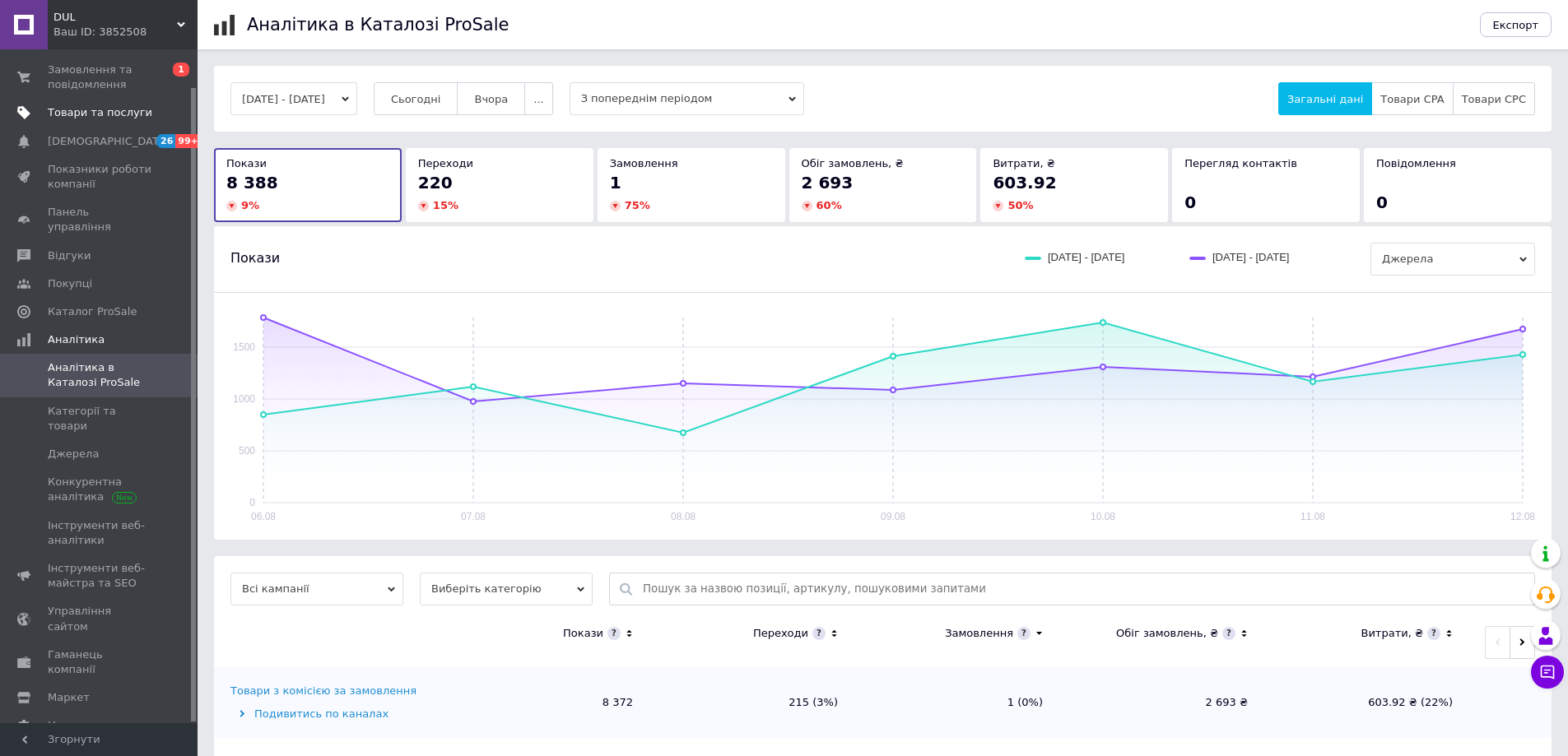
click at [92, 110] on span "Товари та послуги" at bounding box center [100, 113] width 105 height 15
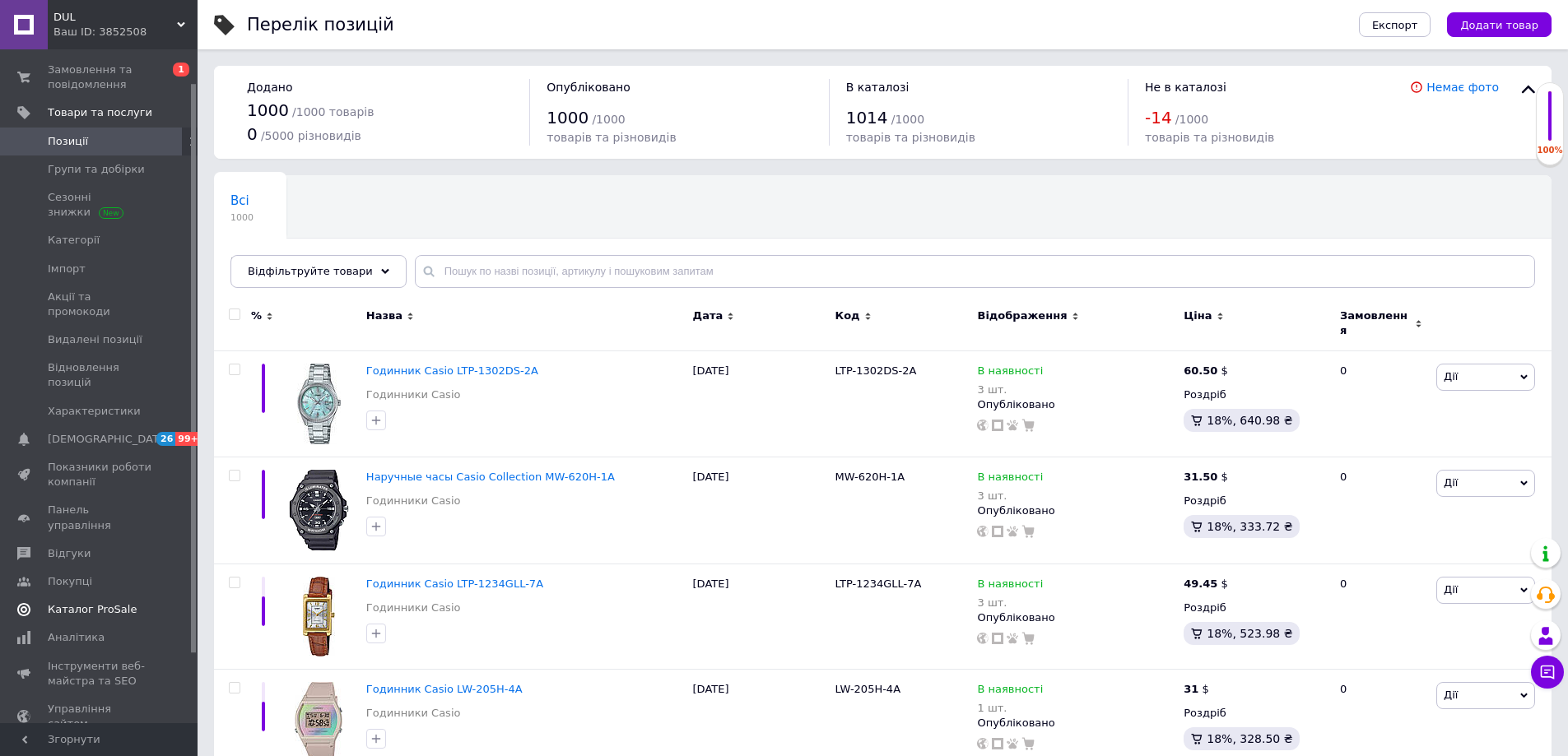
click at [91, 595] on link "Каталог ProSale" at bounding box center [101, 609] width 203 height 28
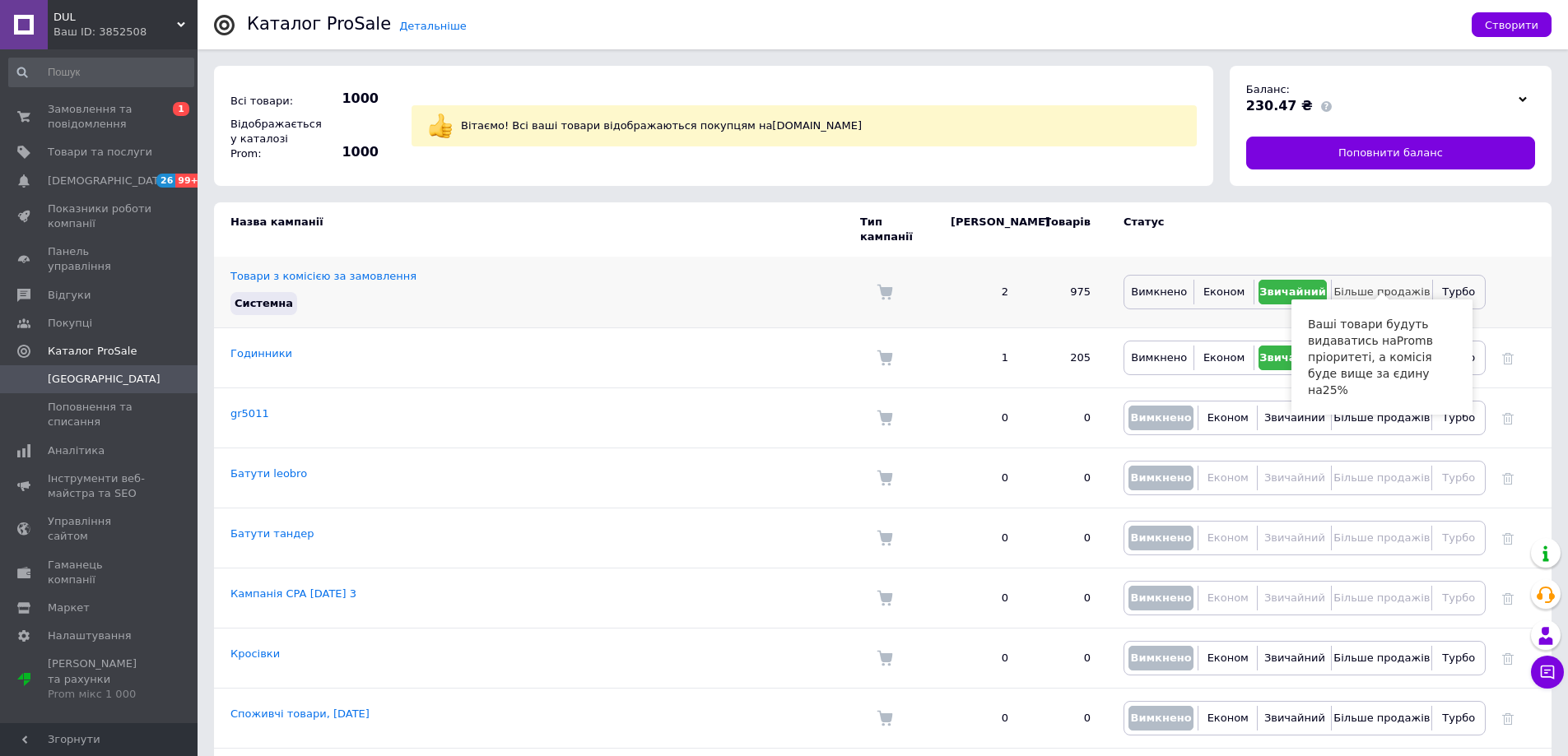
click at [1398, 285] on span "Більше продажів" at bounding box center [1381, 292] width 96 height 12
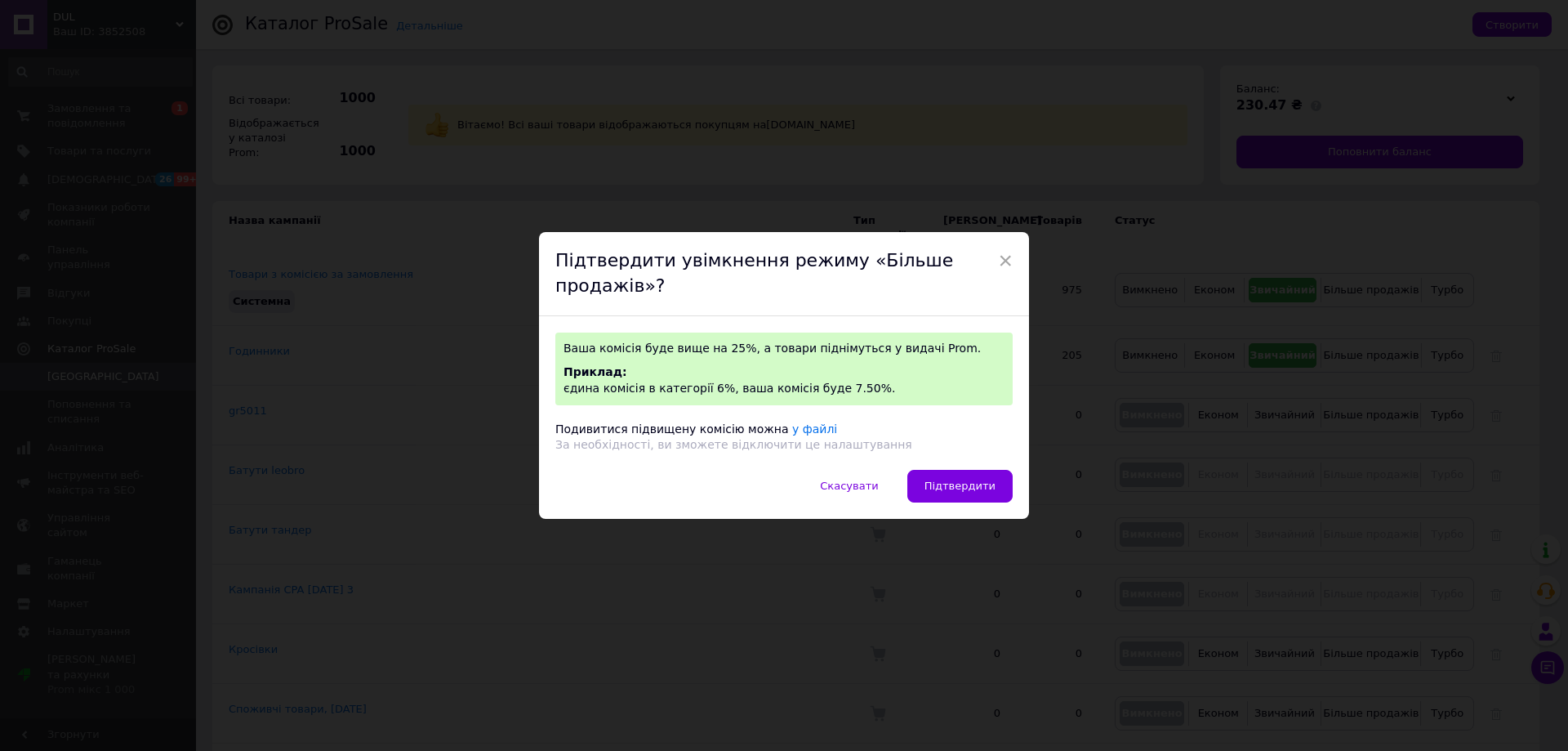
click at [971, 513] on div "Скасувати   Підтвердити" at bounding box center [784, 494] width 490 height 49
click at [967, 502] on div "Скасувати   Підтвердити" at bounding box center [784, 494] width 490 height 49
click at [966, 496] on button "Підтвердити" at bounding box center [960, 487] width 106 height 33
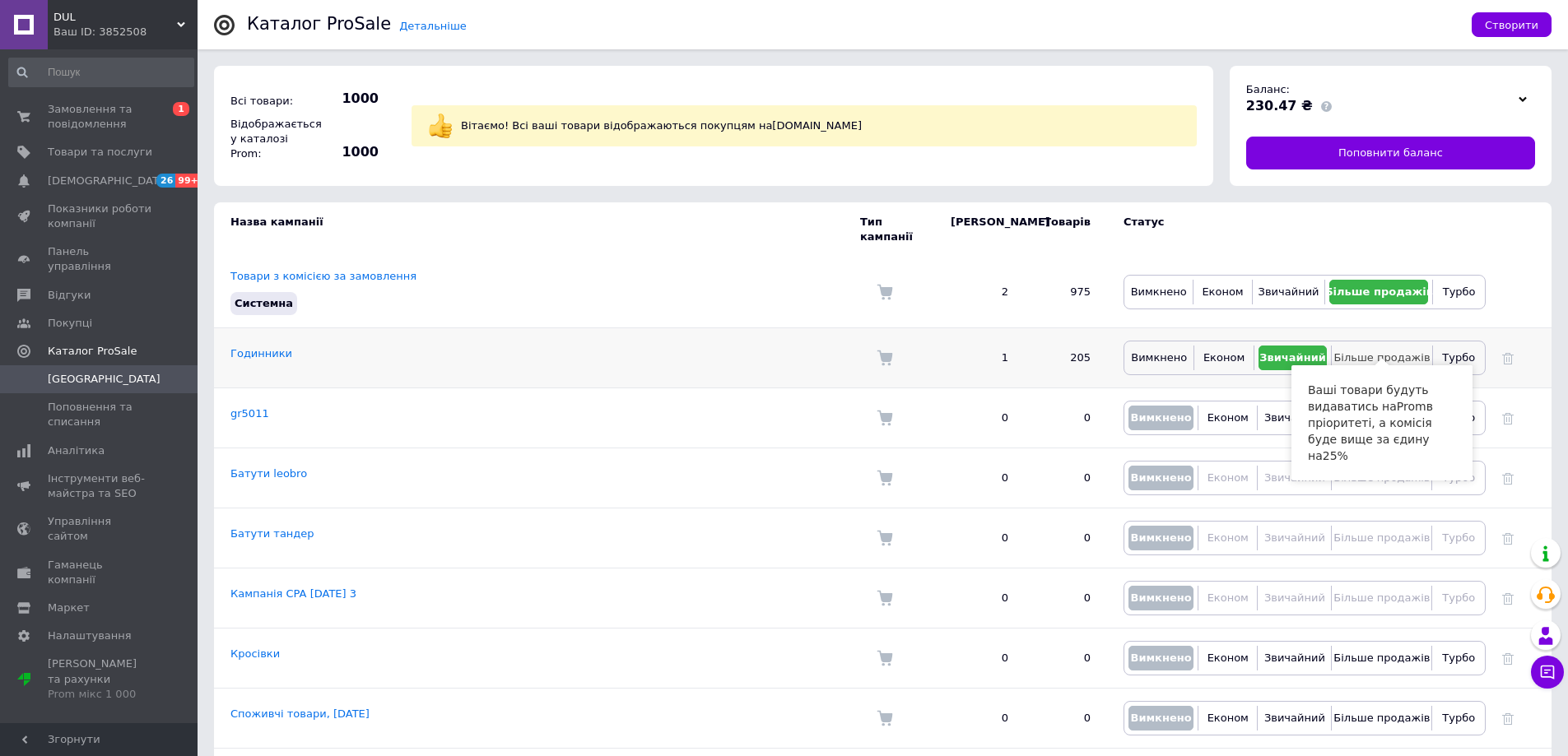
click at [1389, 351] on span "Більше продажів" at bounding box center [1381, 357] width 96 height 12
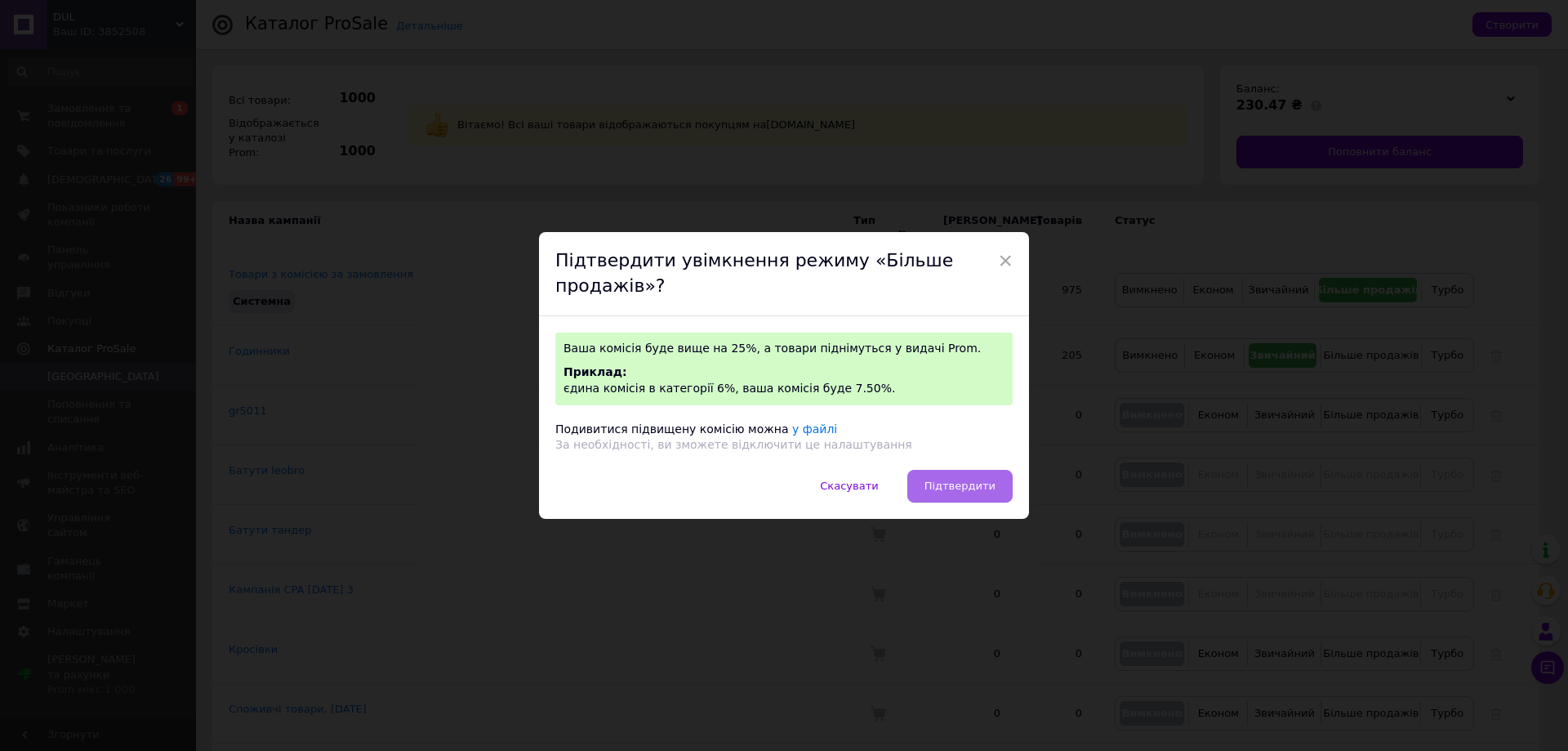
click at [974, 498] on button "Підтвердити" at bounding box center [960, 487] width 106 height 33
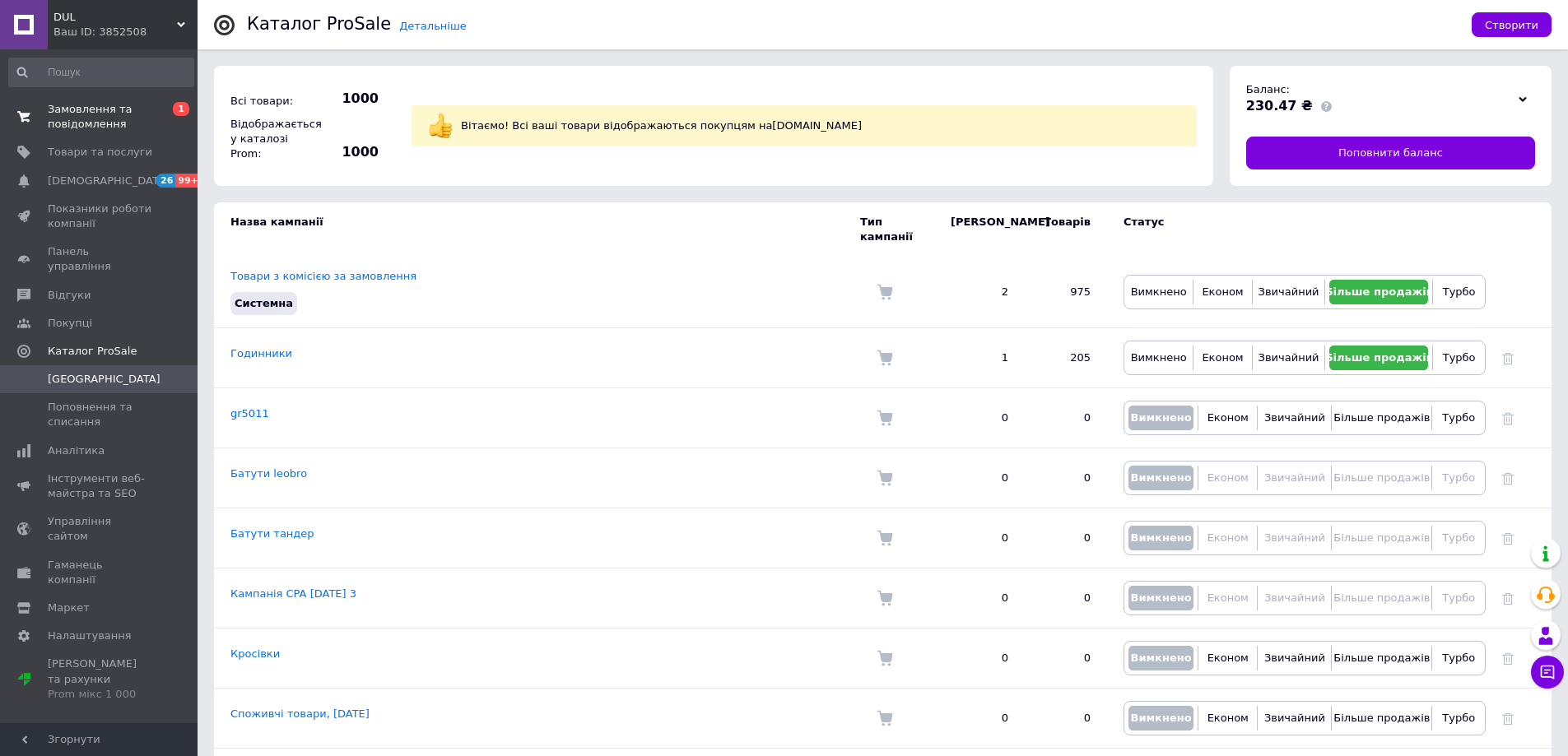
click at [100, 103] on span "Замовлення та повідомлення" at bounding box center [100, 117] width 105 height 30
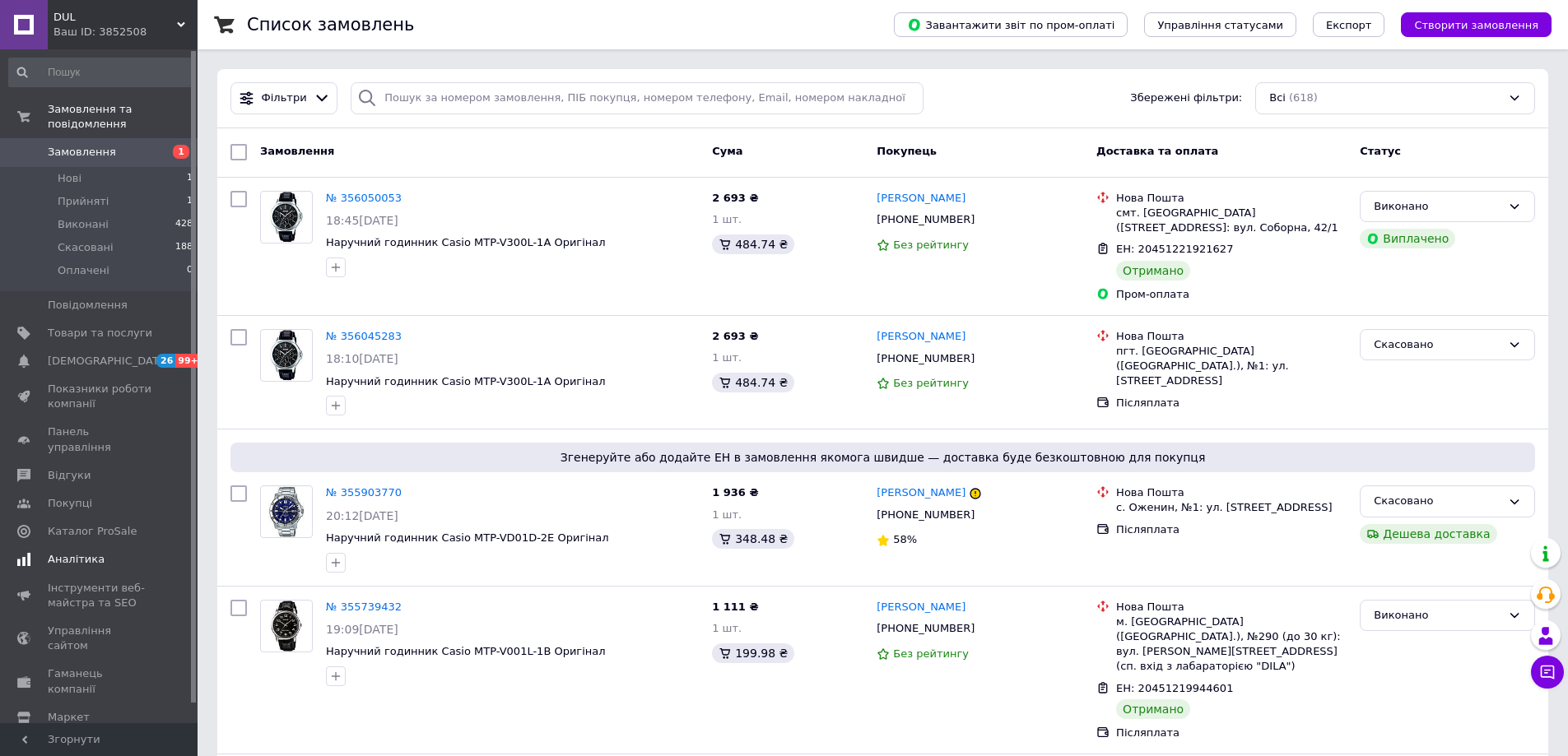
click at [93, 546] on link "Аналітика" at bounding box center [101, 560] width 203 height 28
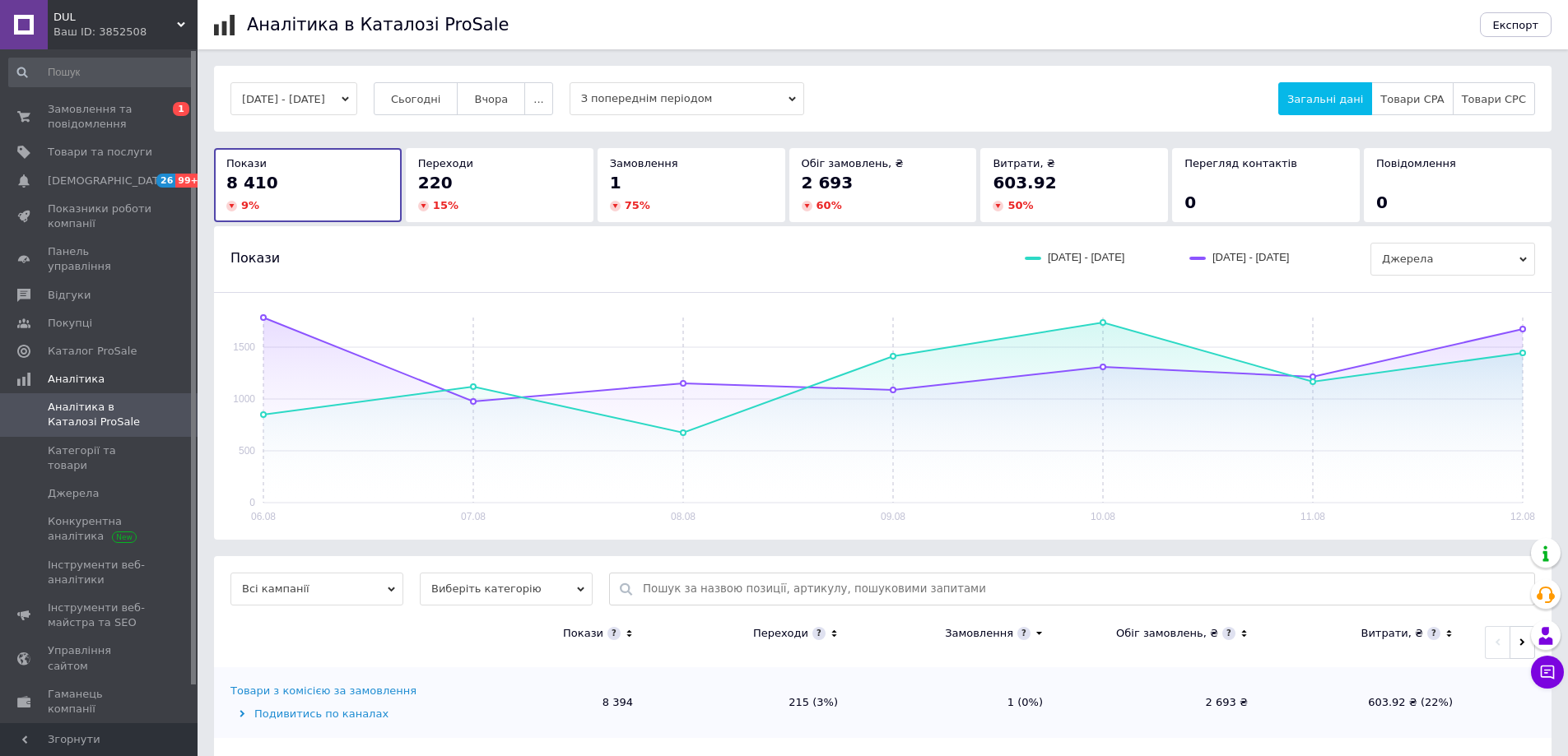
click at [508, 142] on div "06.08.2025 - 12.08.2025 Сьогодні Вчора ... З попереднім періодом Загальні дані …" at bounding box center [882, 445] width 1337 height 760
click at [524, 182] on div "220" at bounding box center [500, 182] width 163 height 23
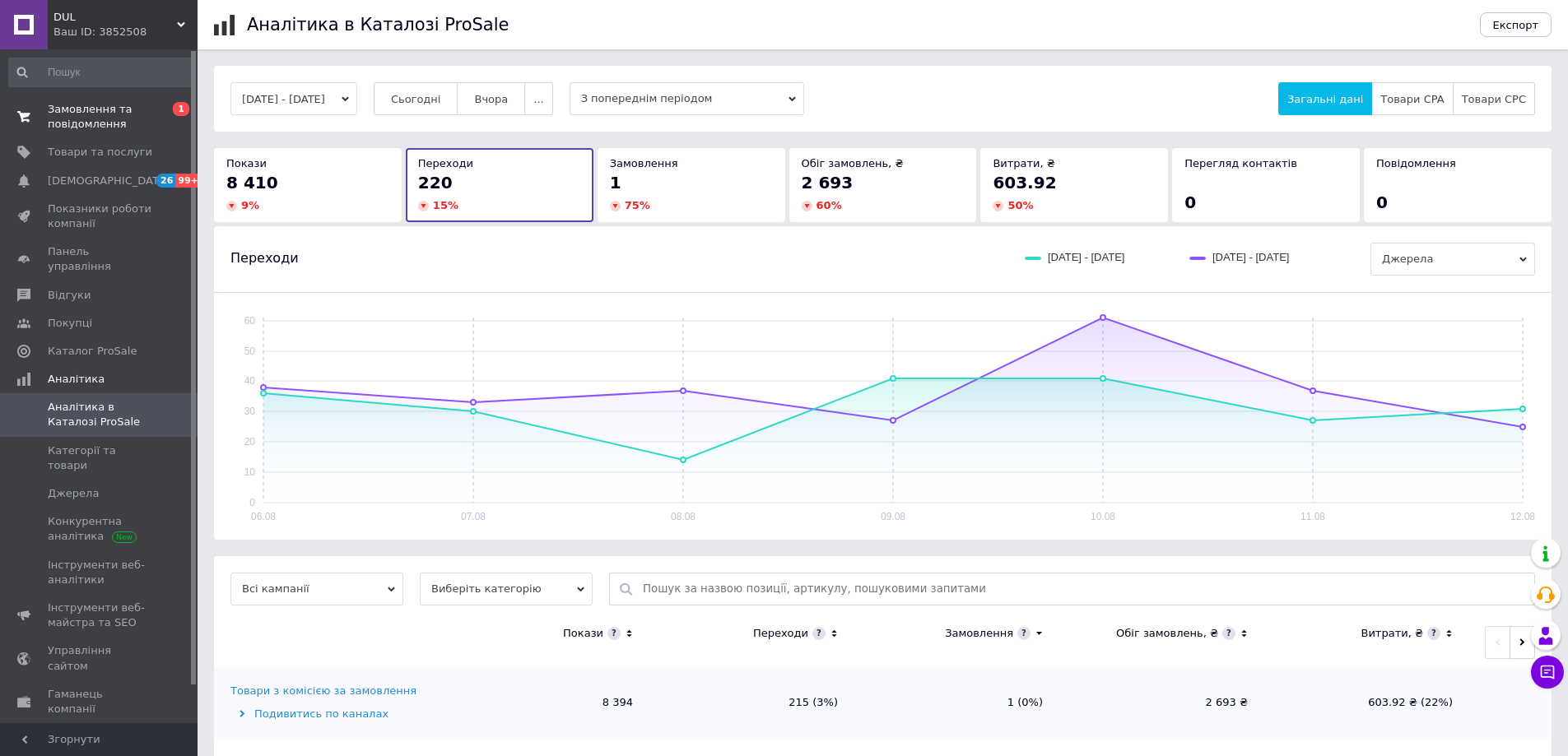
click at [115, 130] on span "Замовлення та повідомлення" at bounding box center [100, 117] width 105 height 30
